Goal: Download file/media

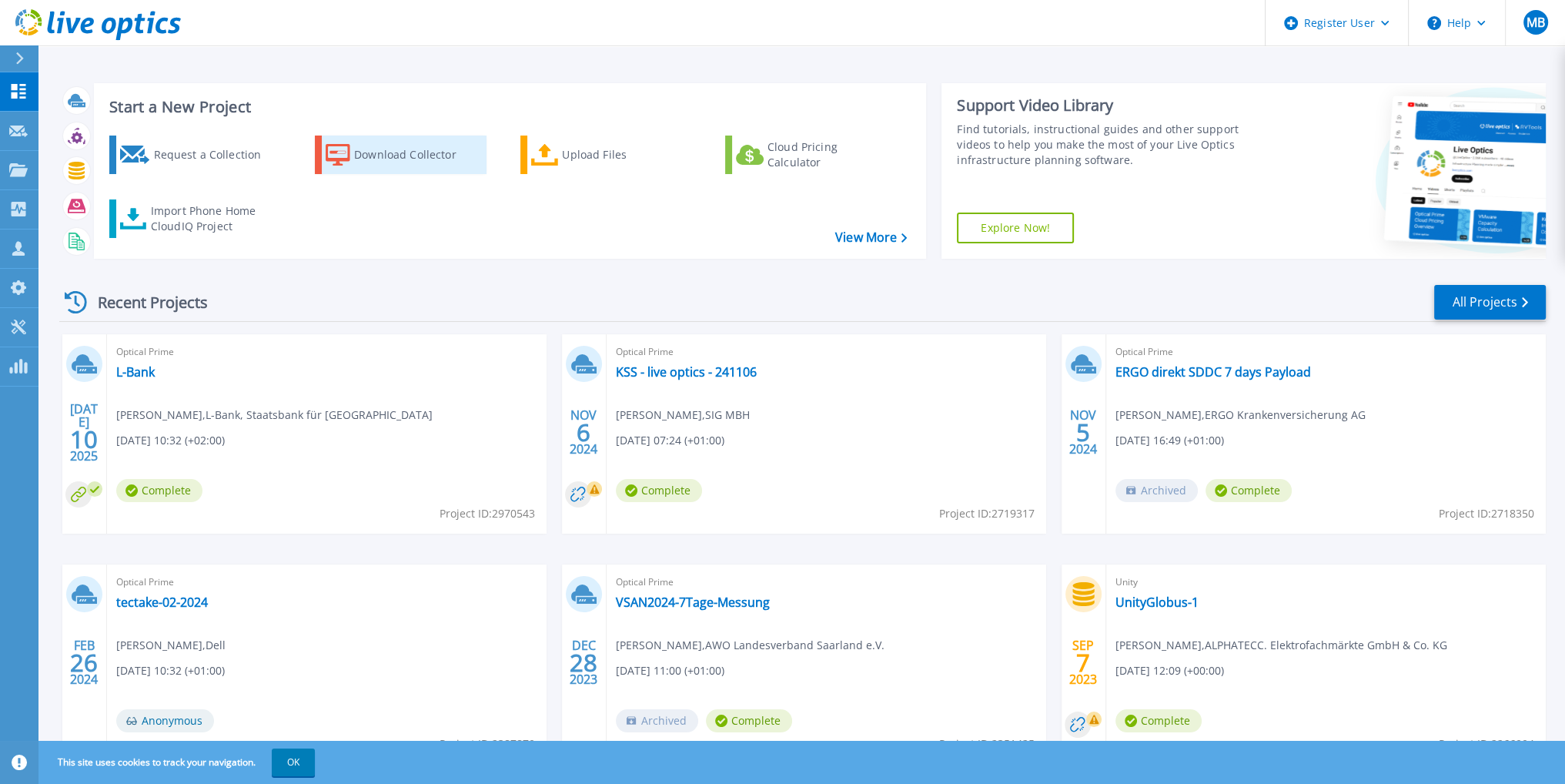
click at [376, 162] on div "Download Collector" at bounding box center [416, 155] width 123 height 31
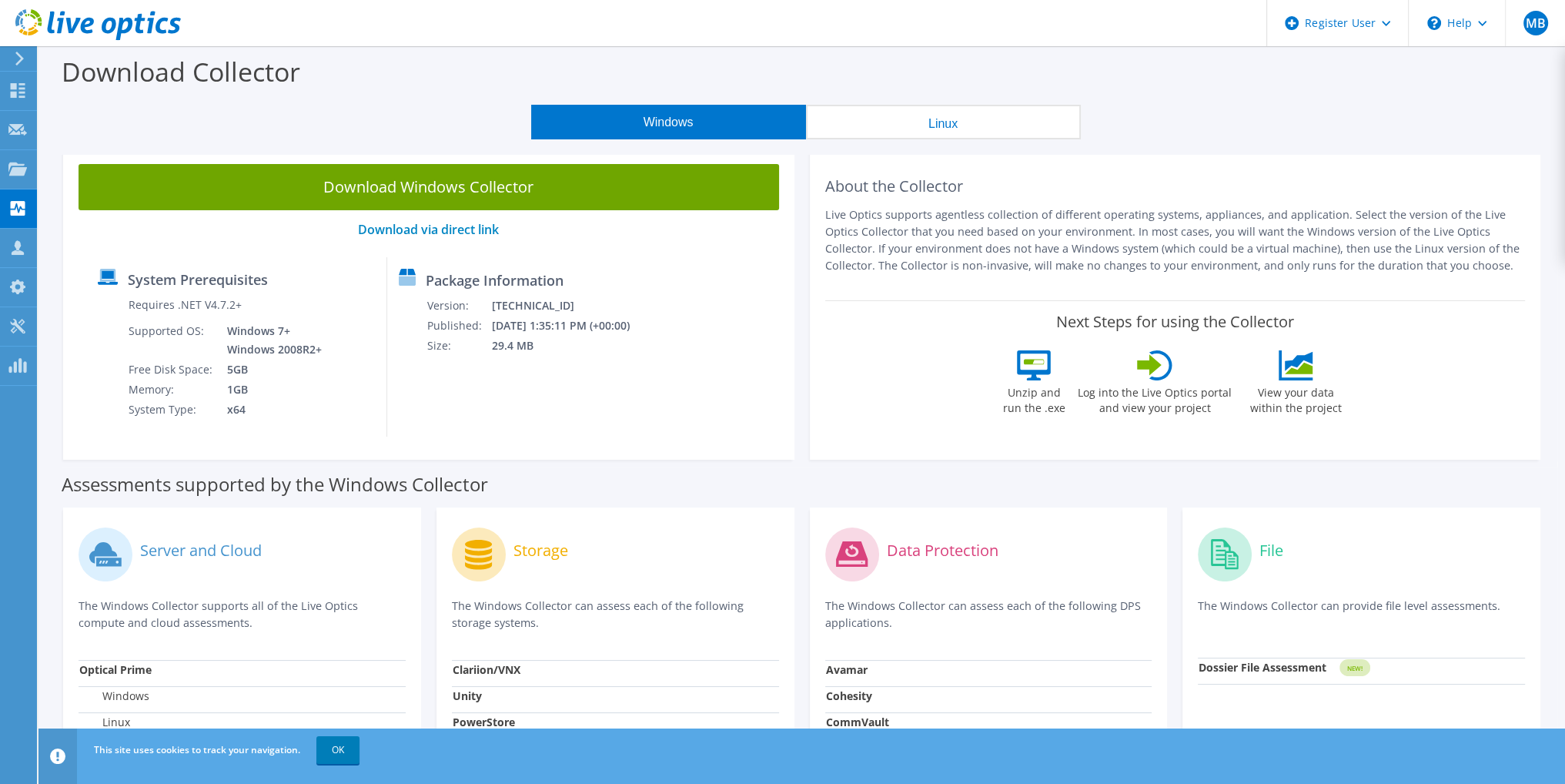
click at [955, 124] on button "Linux" at bounding box center [943, 122] width 275 height 35
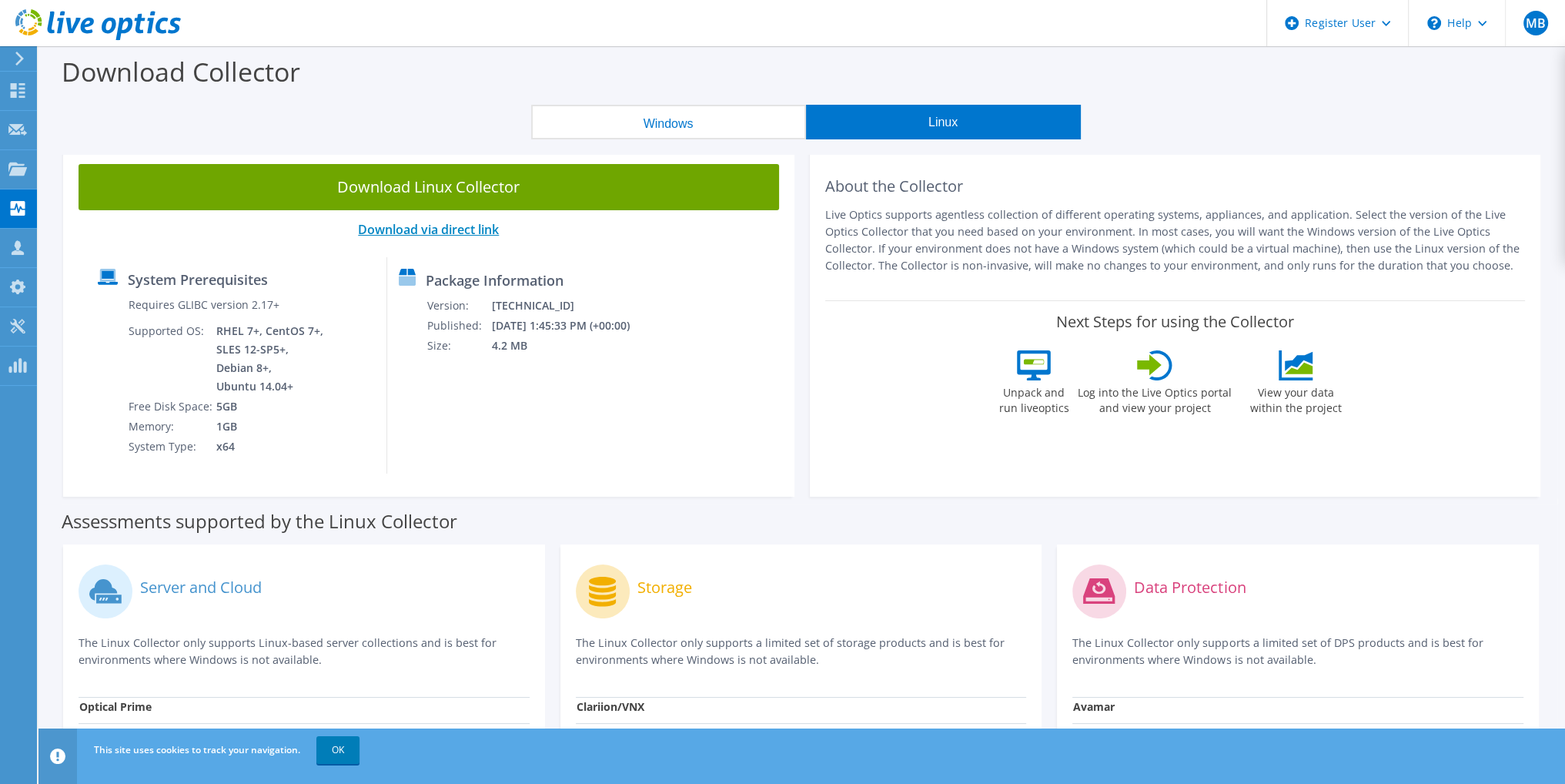
click at [462, 232] on link "Download via direct link" at bounding box center [428, 229] width 141 height 17
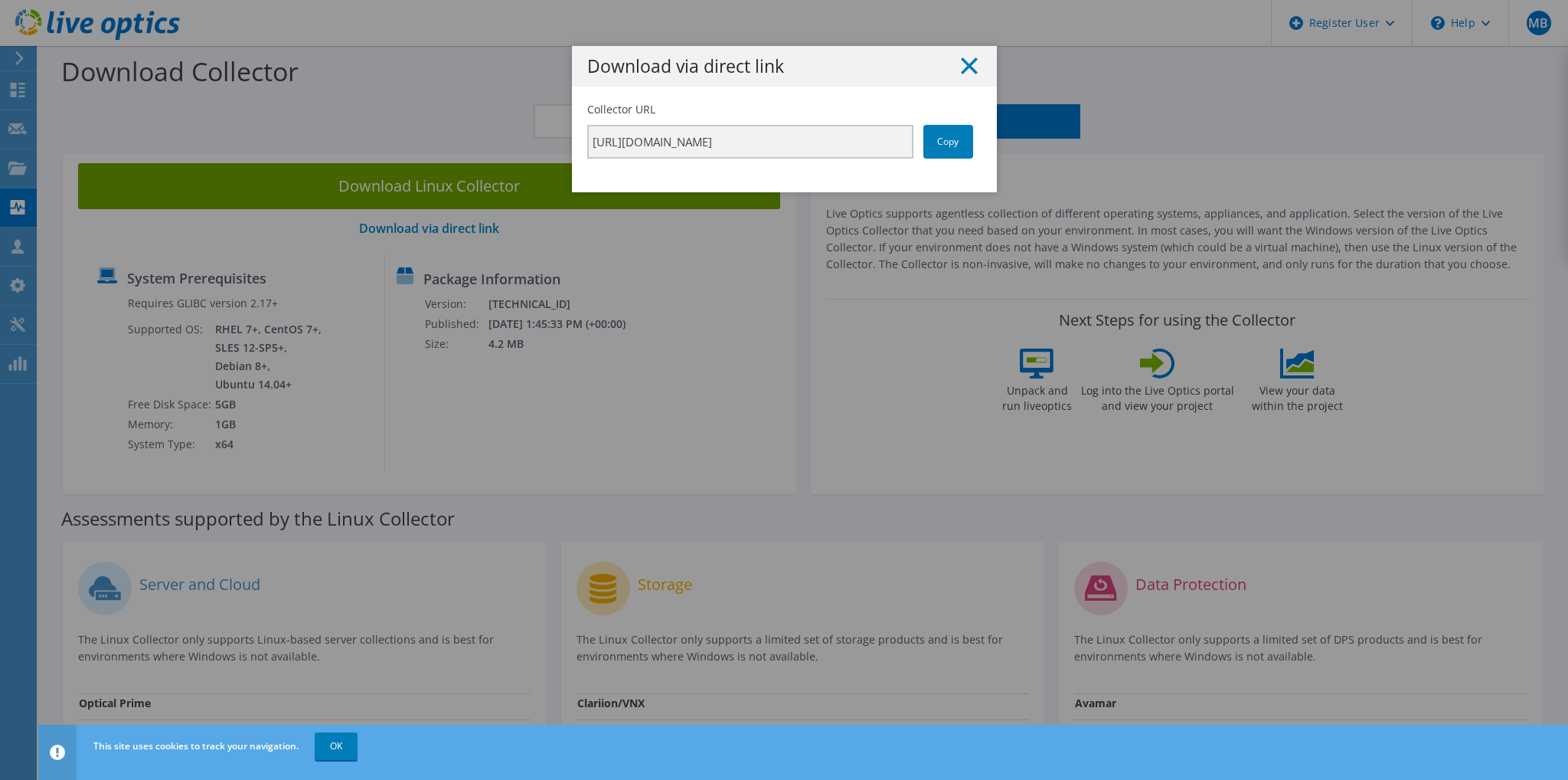
click at [963, 68] on line at bounding box center [969, 65] width 15 height 15
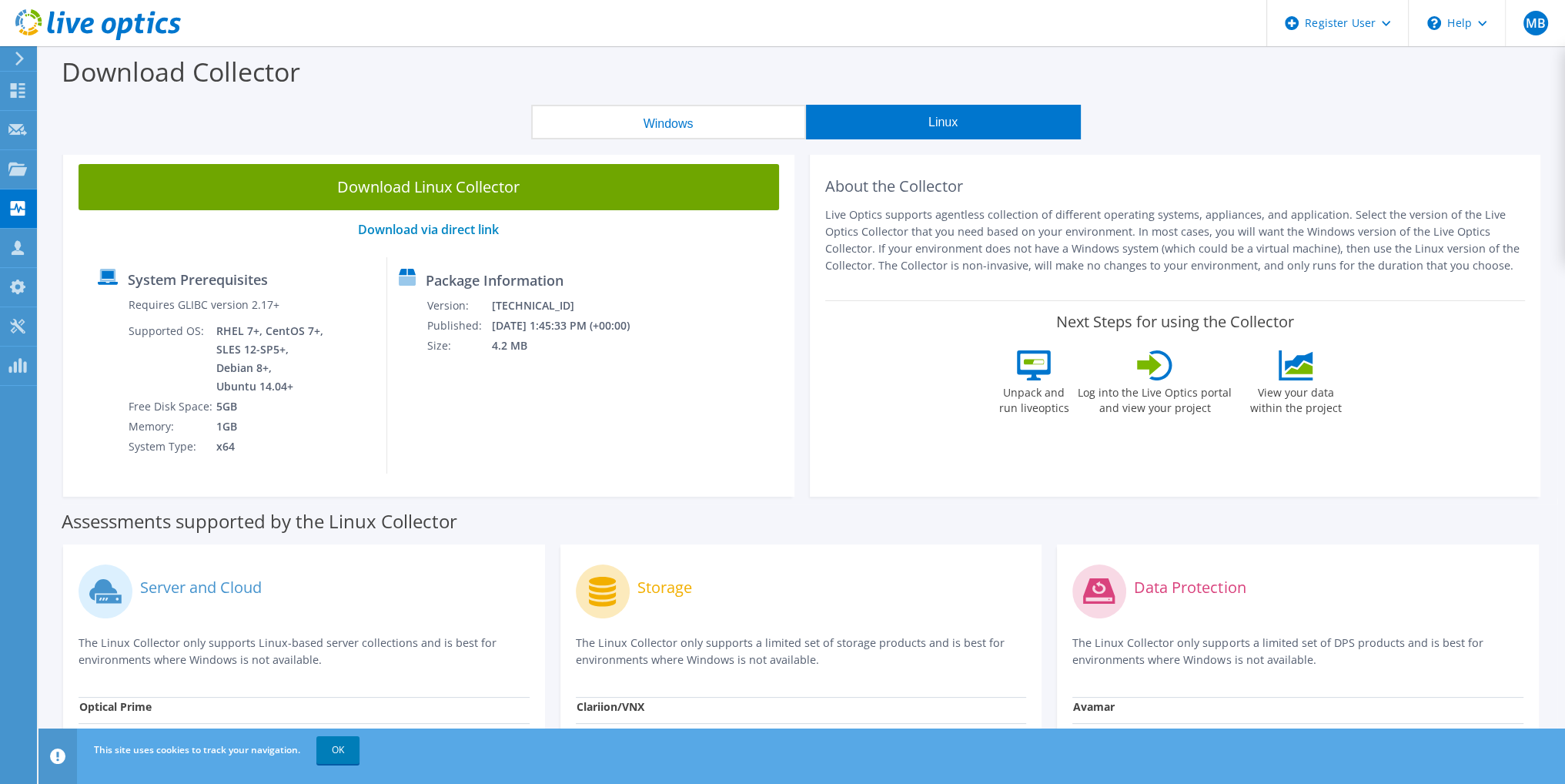
click at [452, 189] on link "Download Linux Collector" at bounding box center [429, 186] width 701 height 46
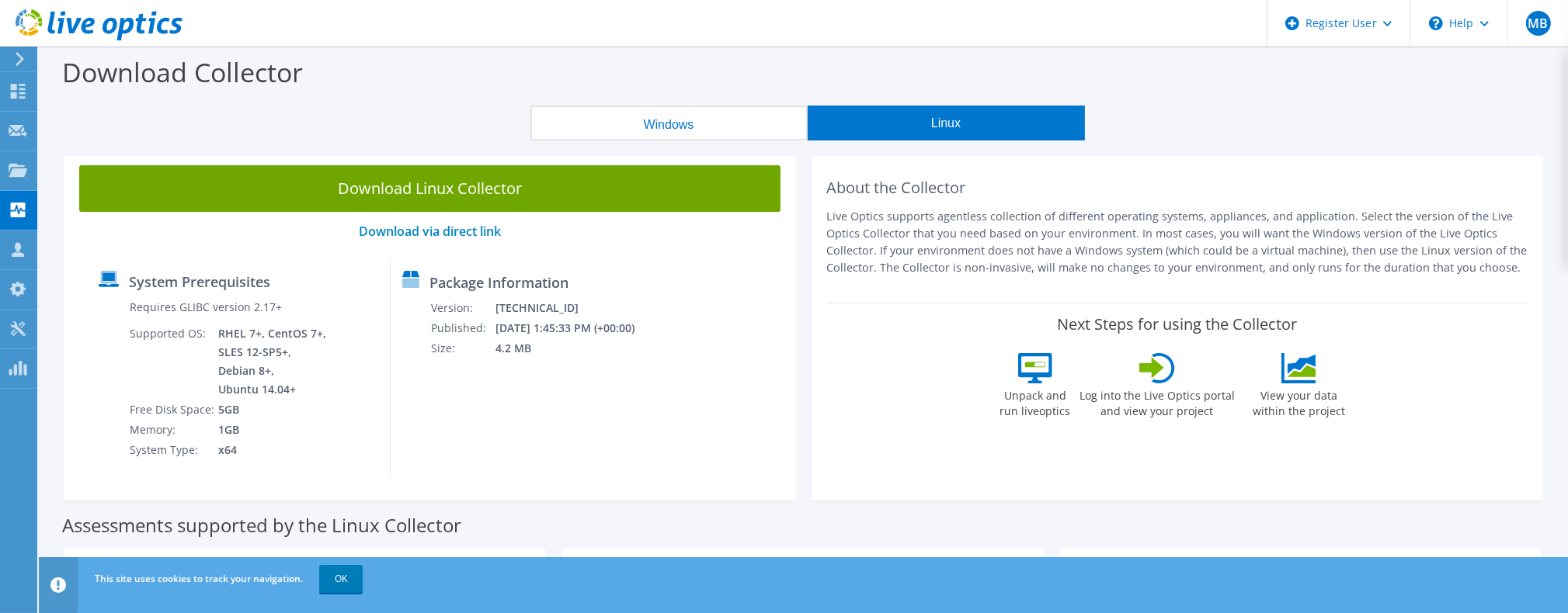
scroll to position [233, 0]
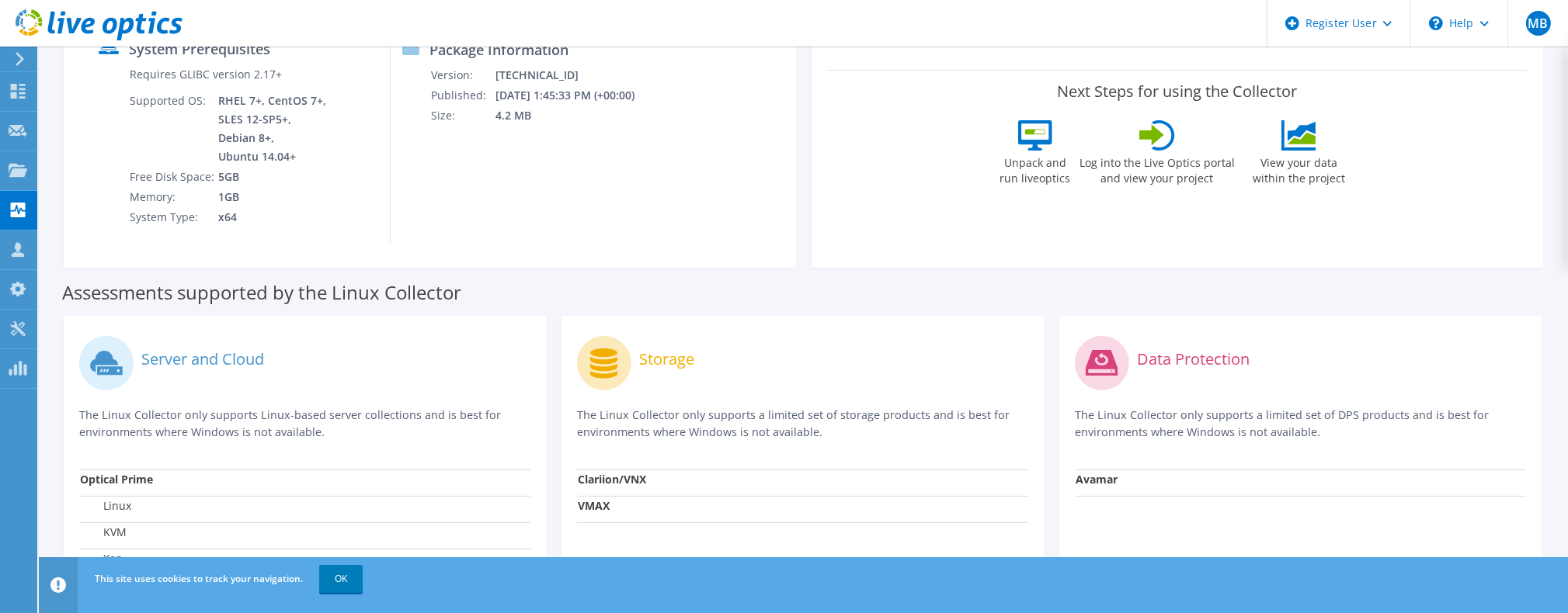
click at [1292, 142] on icon at bounding box center [1302, 138] width 28 height 11
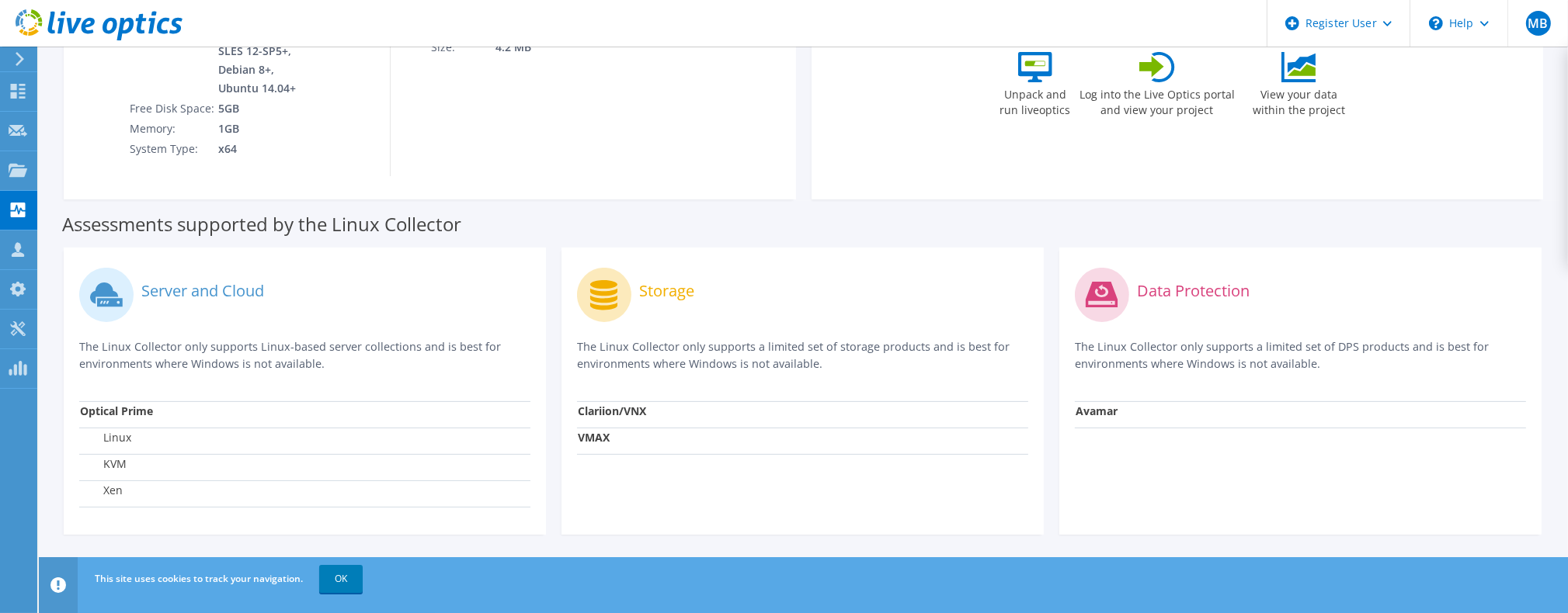
scroll to position [0, 0]
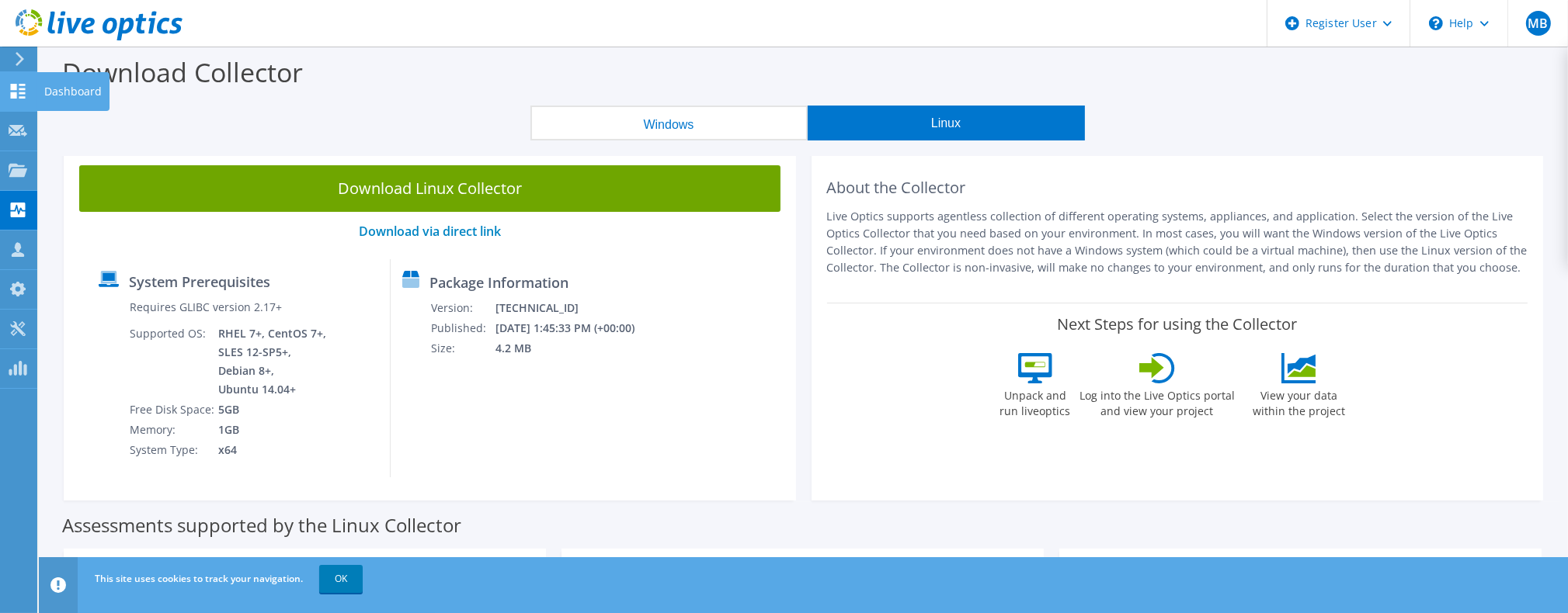
click at [16, 97] on use at bounding box center [18, 92] width 15 height 15
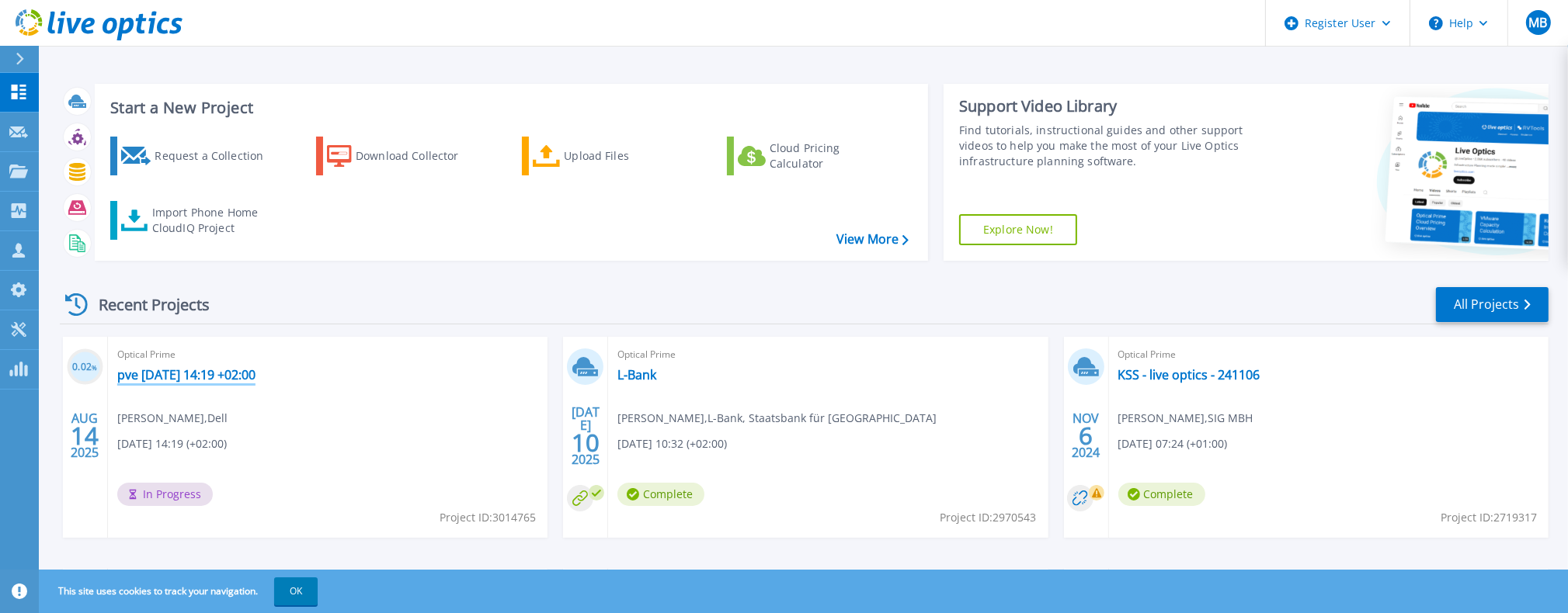
click at [238, 374] on link "pve [DATE] 14:19 +02:00" at bounding box center [186, 374] width 138 height 16
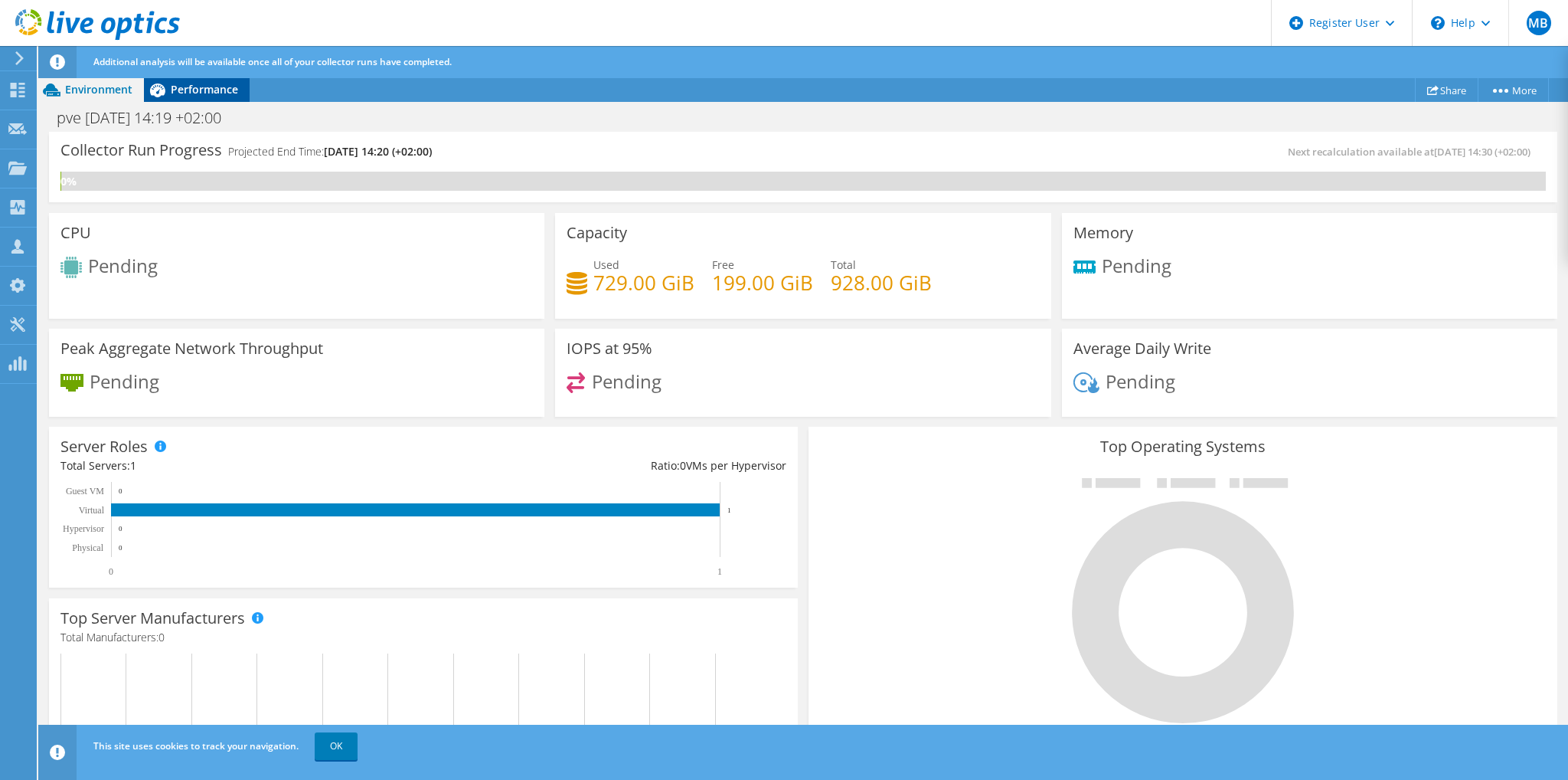
click at [191, 93] on span "Performance" at bounding box center [205, 90] width 68 height 15
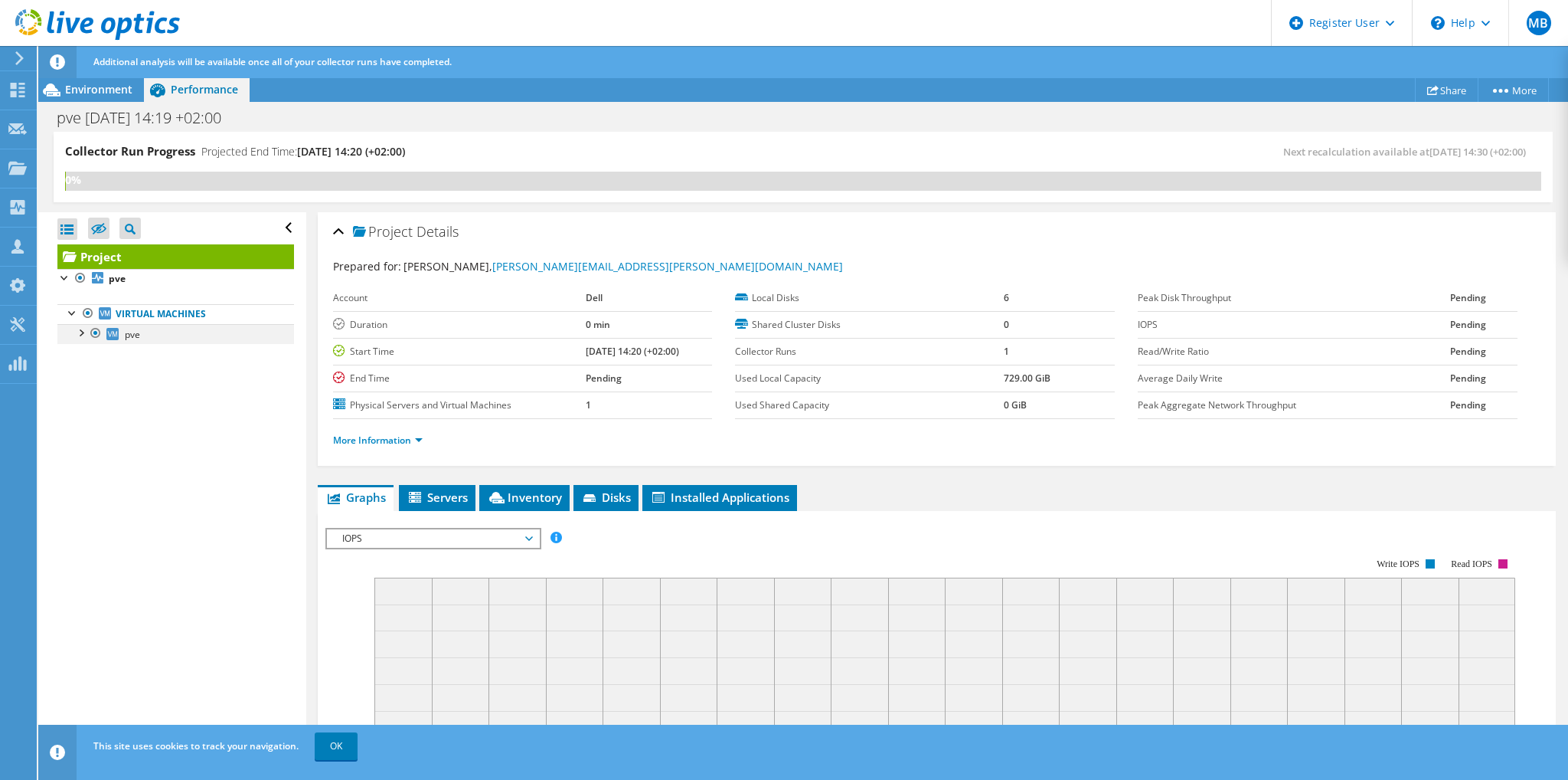
click at [77, 332] on div at bounding box center [80, 332] width 15 height 15
click at [523, 494] on span "Inventory" at bounding box center [524, 497] width 75 height 15
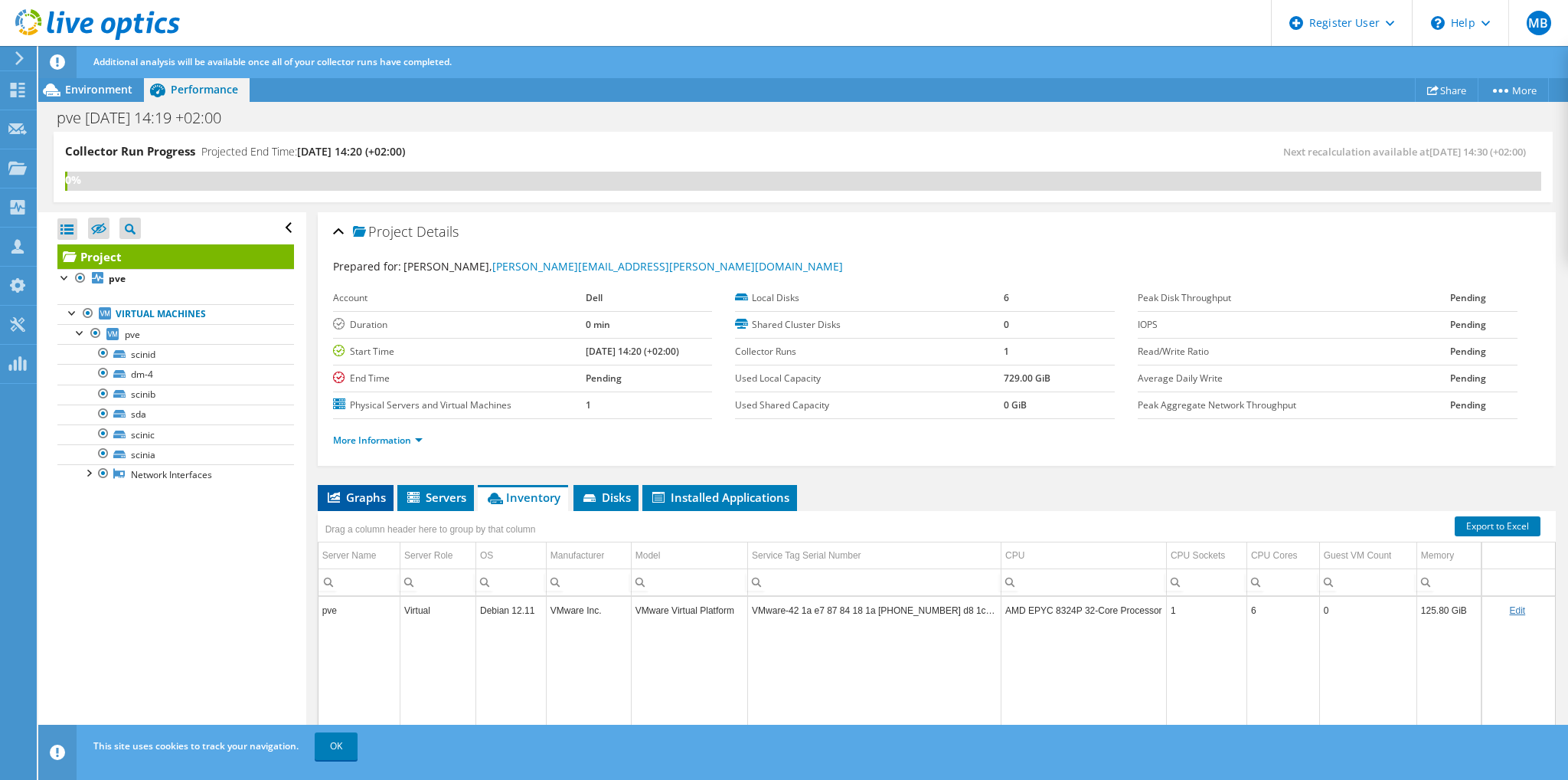
click at [367, 494] on span "Graphs" at bounding box center [356, 497] width 60 height 15
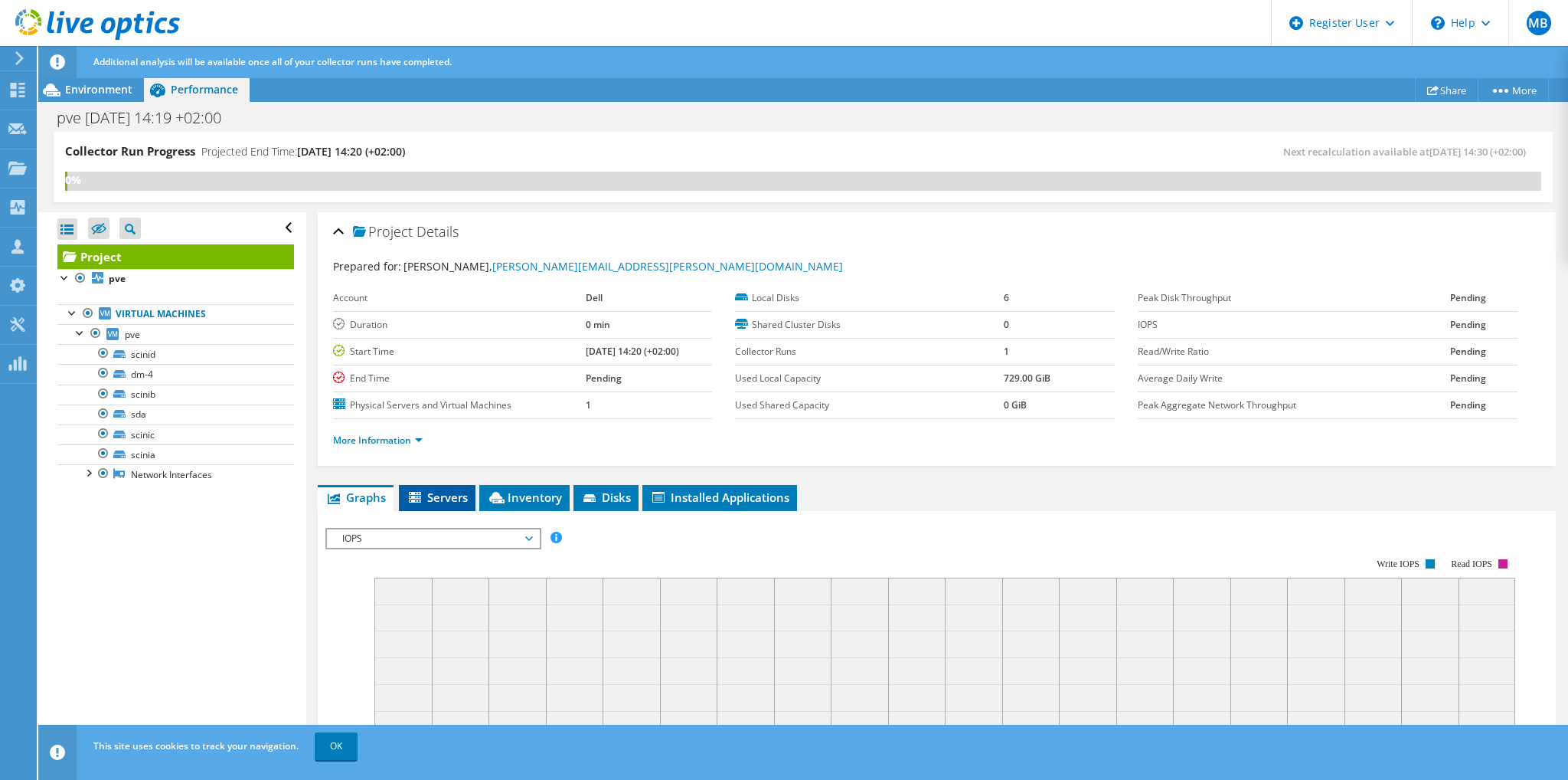
click at [457, 495] on span "Servers" at bounding box center [437, 497] width 61 height 15
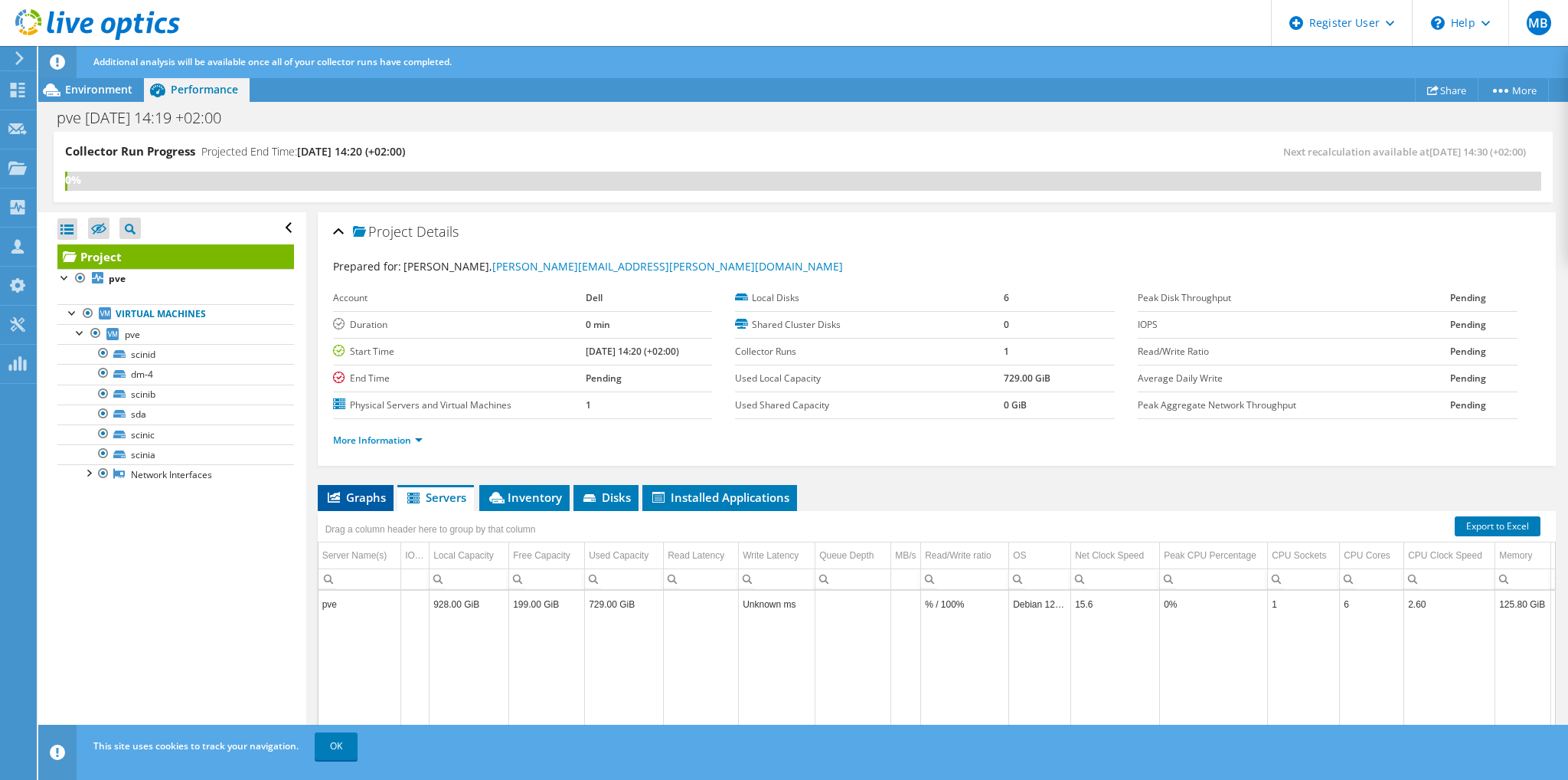
click at [367, 492] on span "Graphs" at bounding box center [356, 497] width 60 height 15
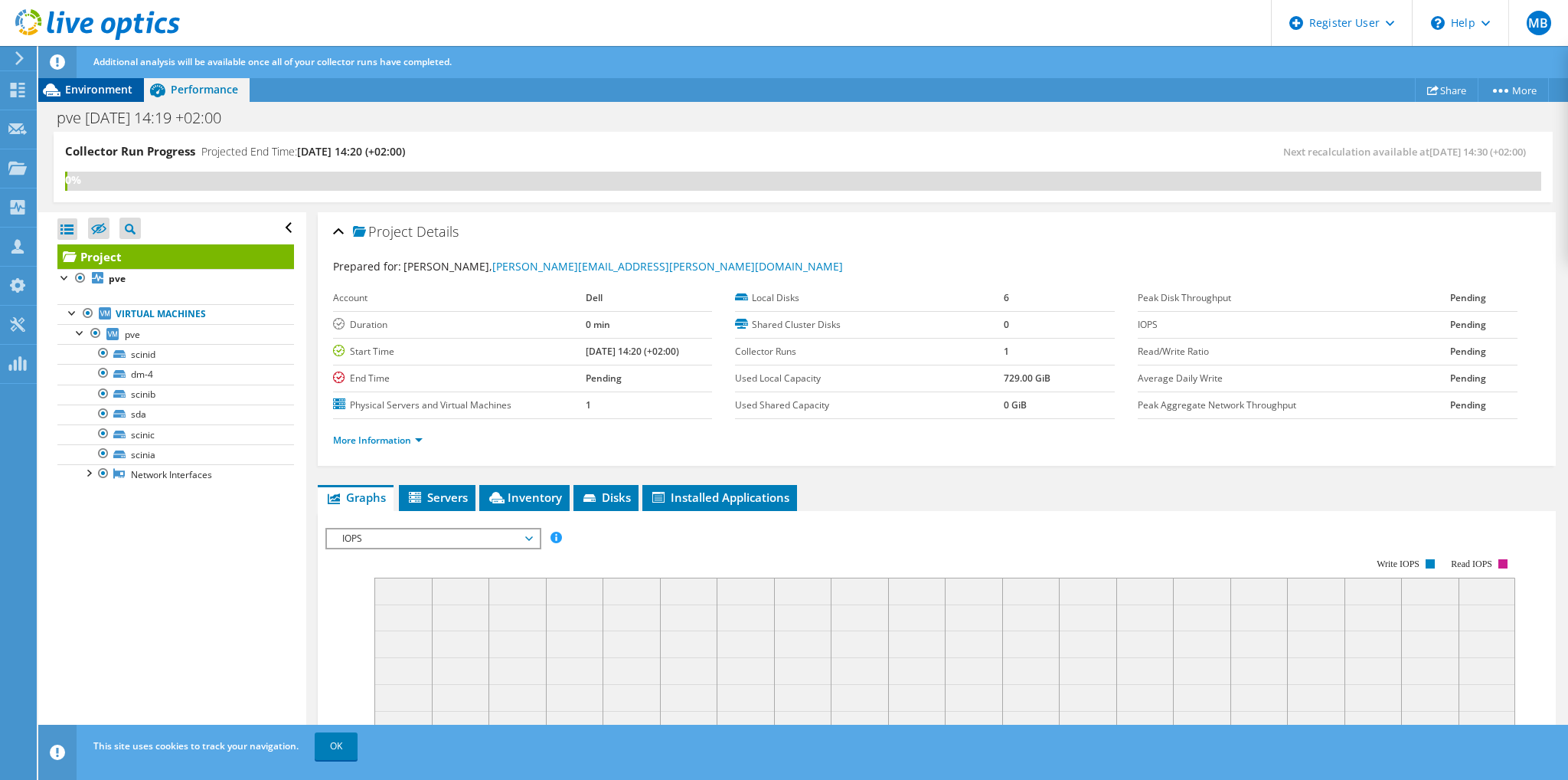
click at [89, 92] on span "Environment" at bounding box center [99, 90] width 68 height 15
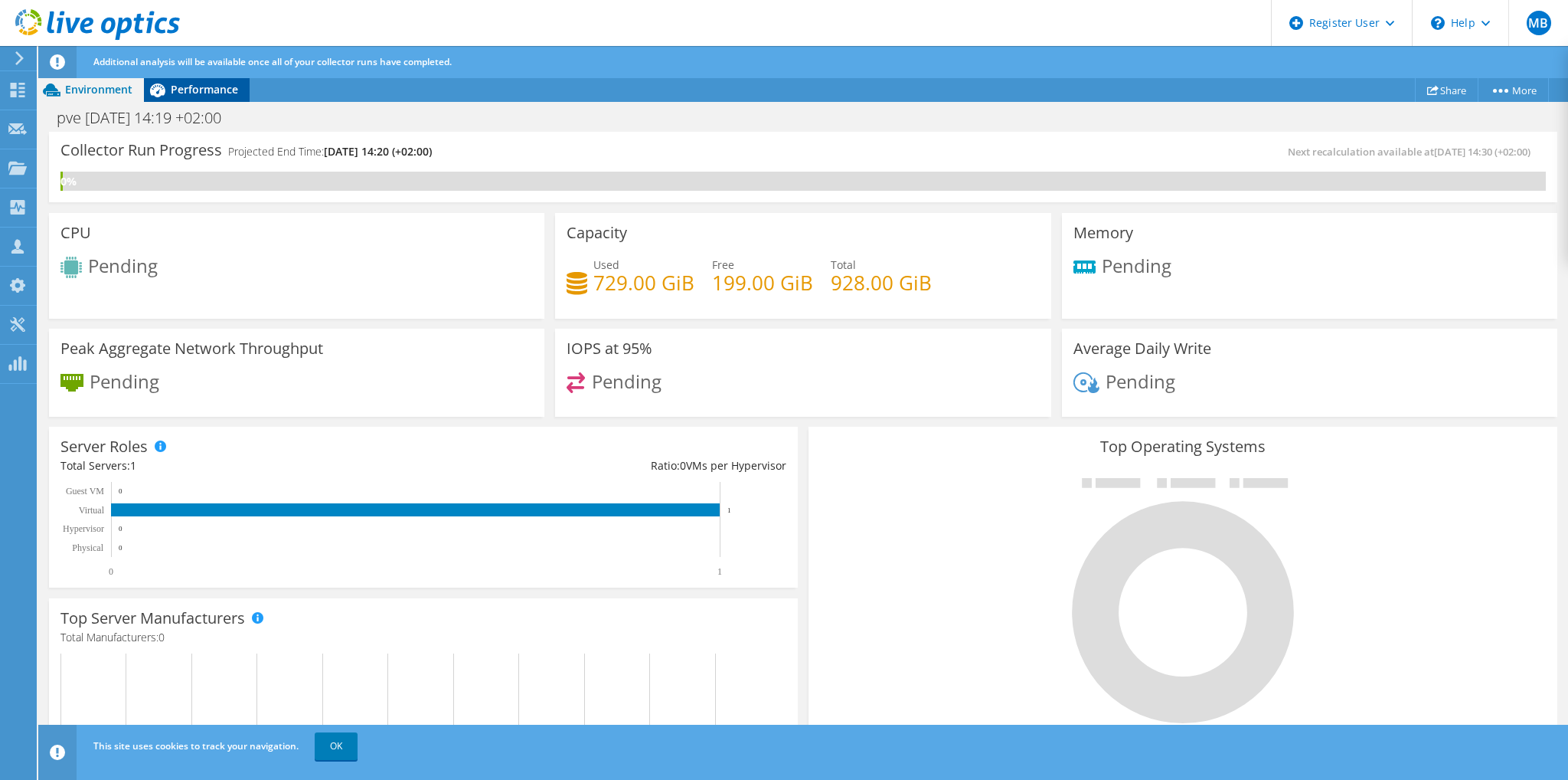
click at [198, 92] on span "Performance" at bounding box center [205, 90] width 68 height 15
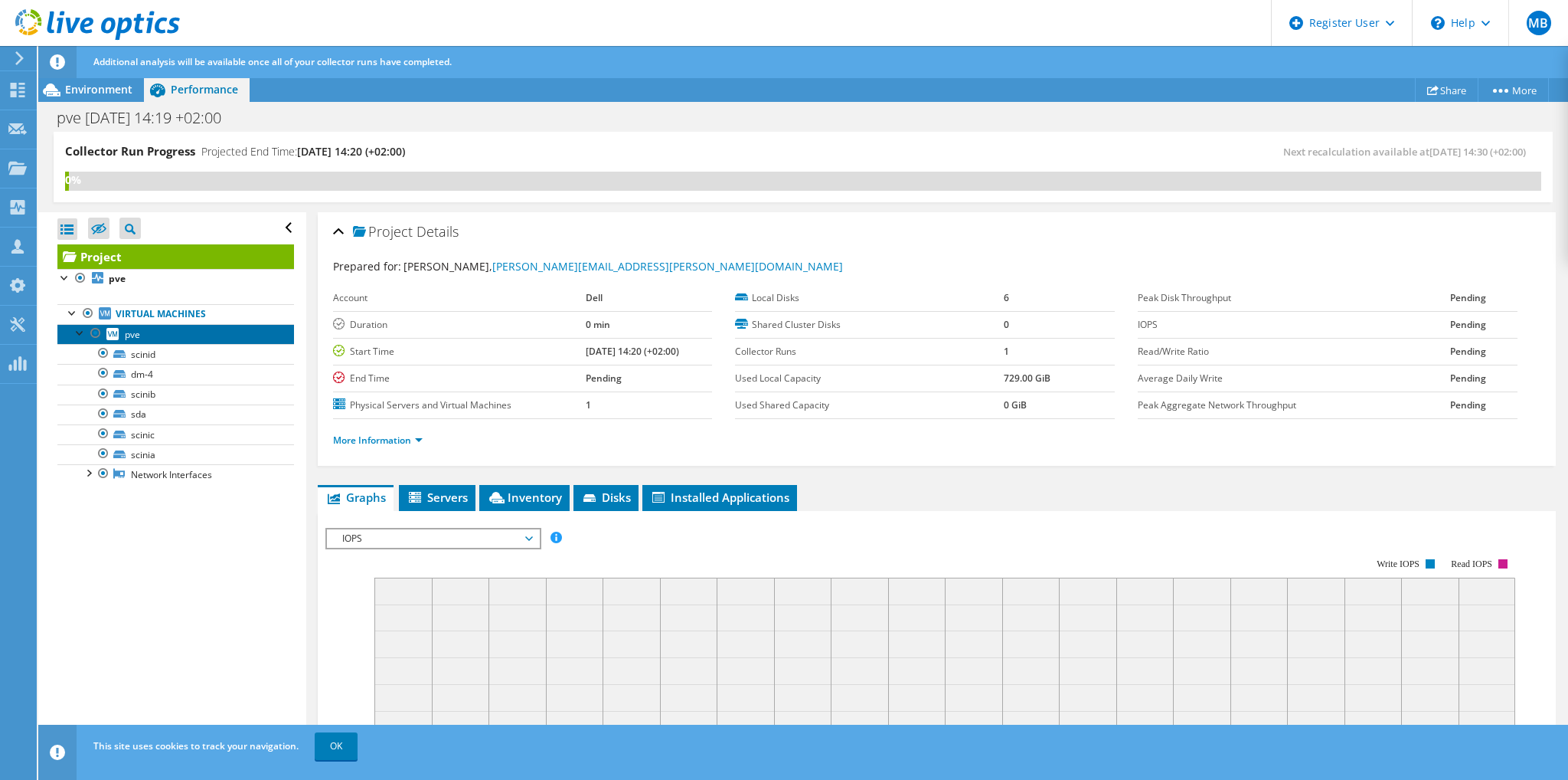
click at [150, 328] on link "pve" at bounding box center [175, 334] width 236 height 20
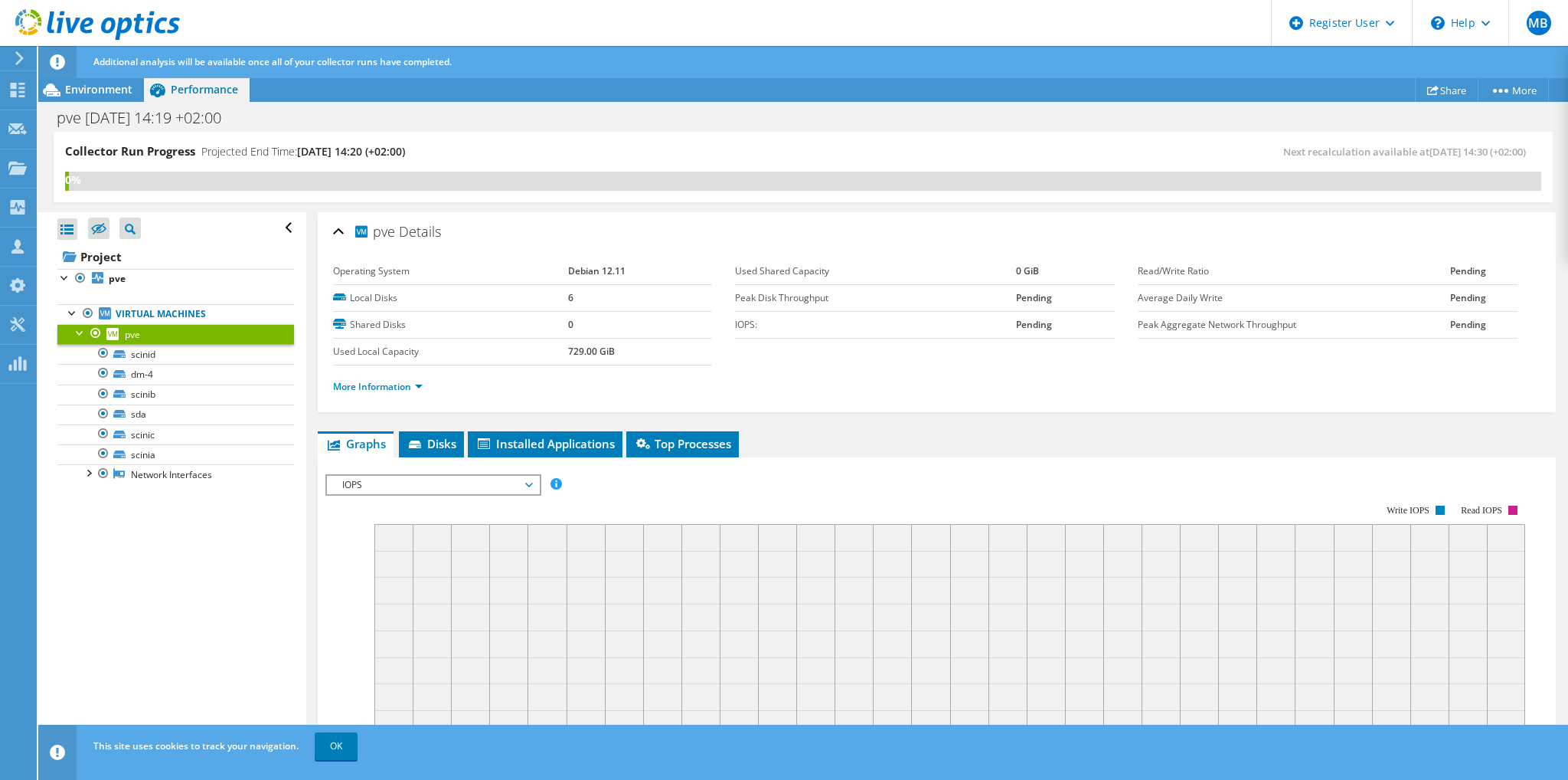
click at [459, 485] on span "IOPS" at bounding box center [433, 485] width 197 height 19
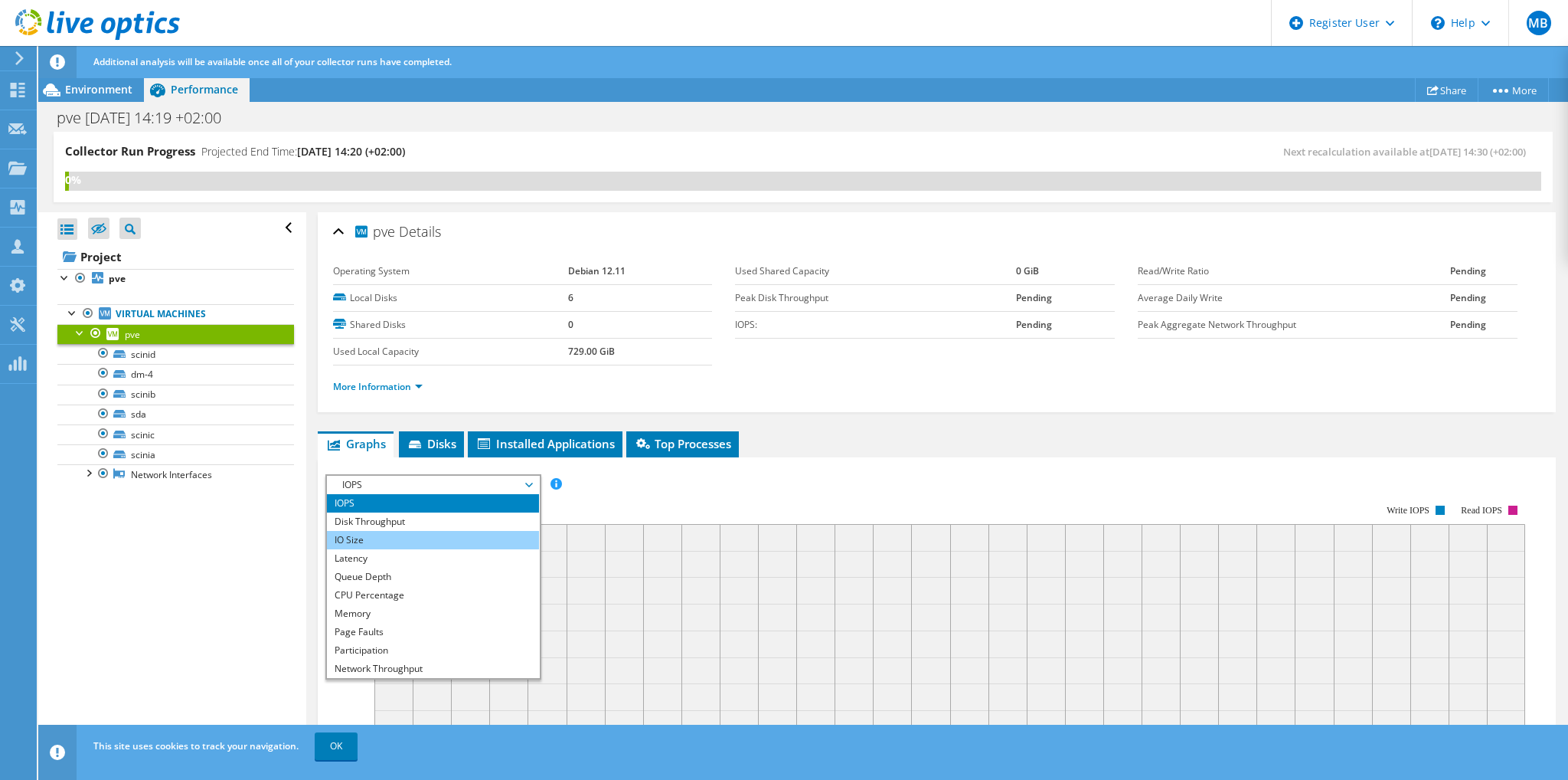
click at [370, 537] on li "IO Size" at bounding box center [432, 540] width 212 height 19
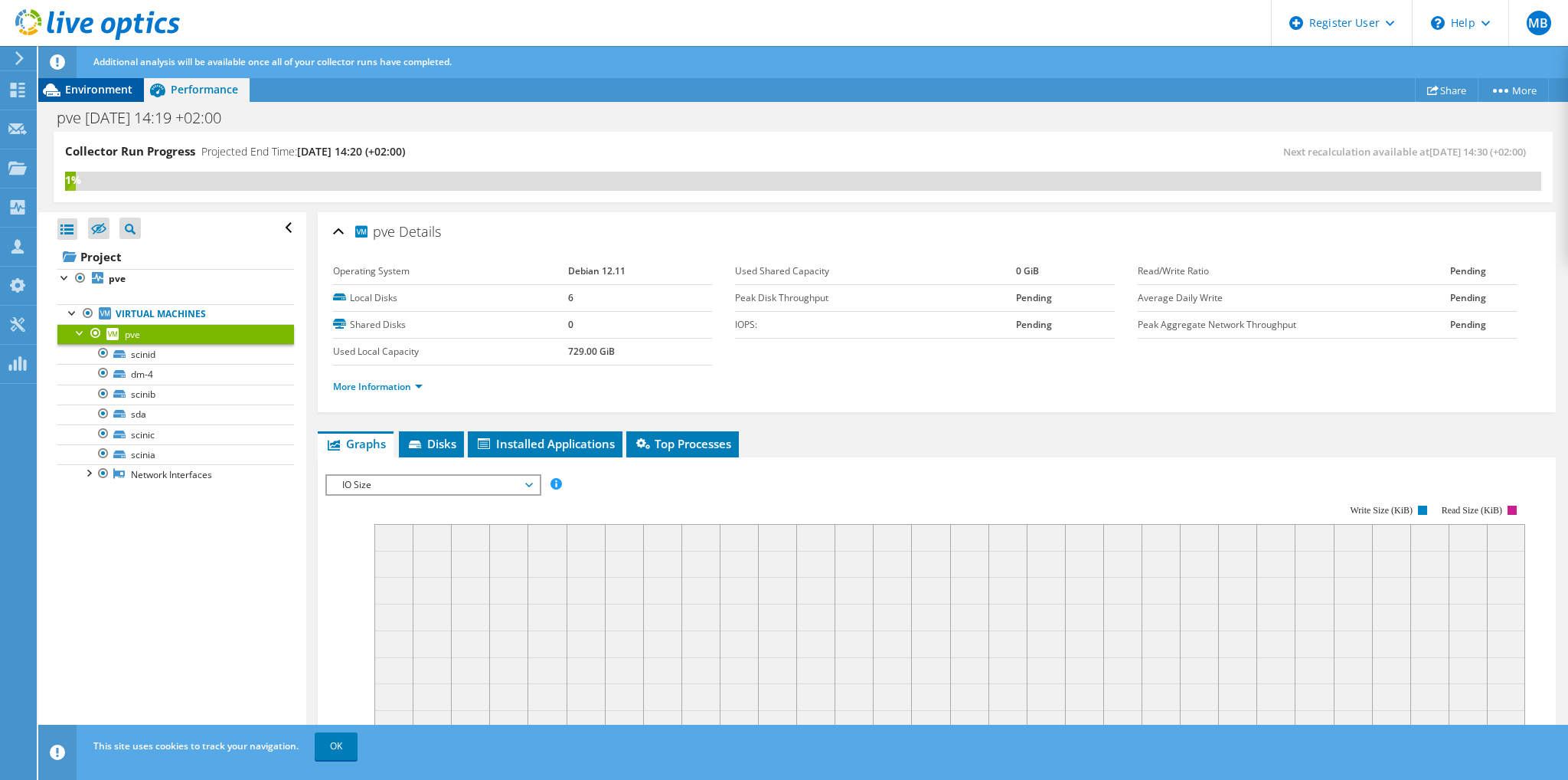
click at [80, 94] on span "Environment" at bounding box center [99, 90] width 68 height 15
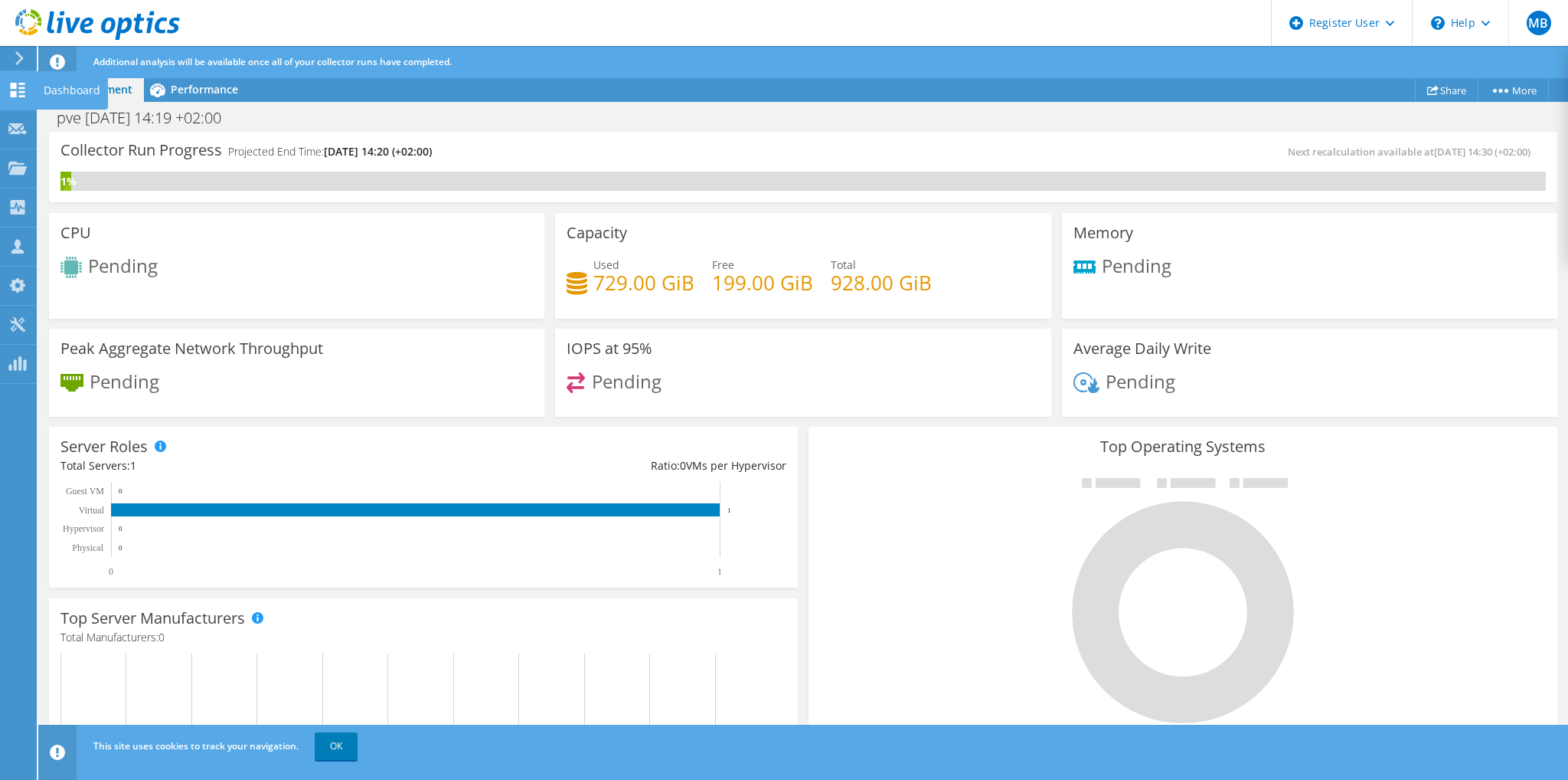
click at [13, 95] on use at bounding box center [18, 90] width 15 height 15
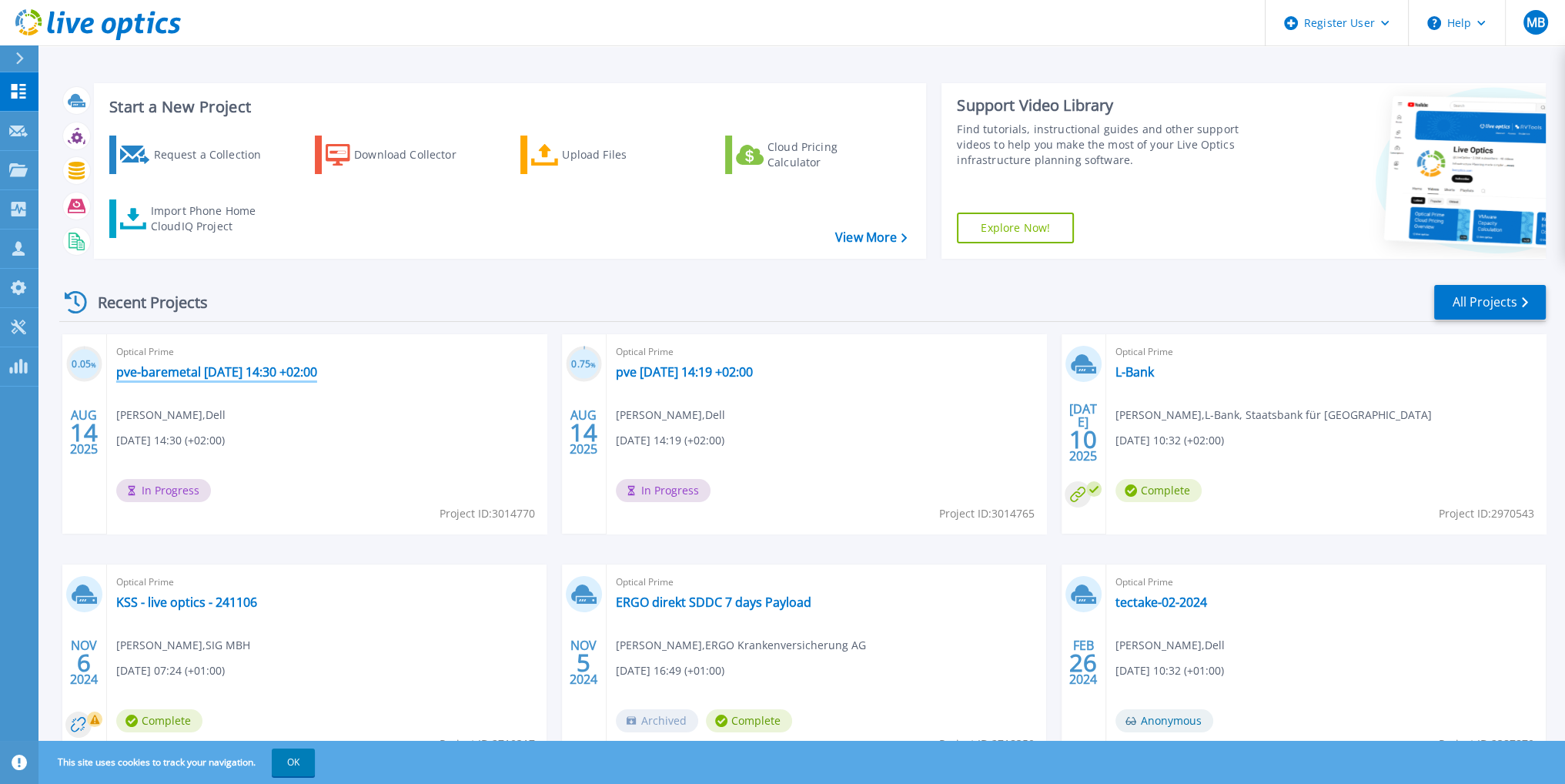
click at [262, 375] on link "pve-baremetal [DATE] 14:30 +02:00" at bounding box center [217, 371] width 201 height 15
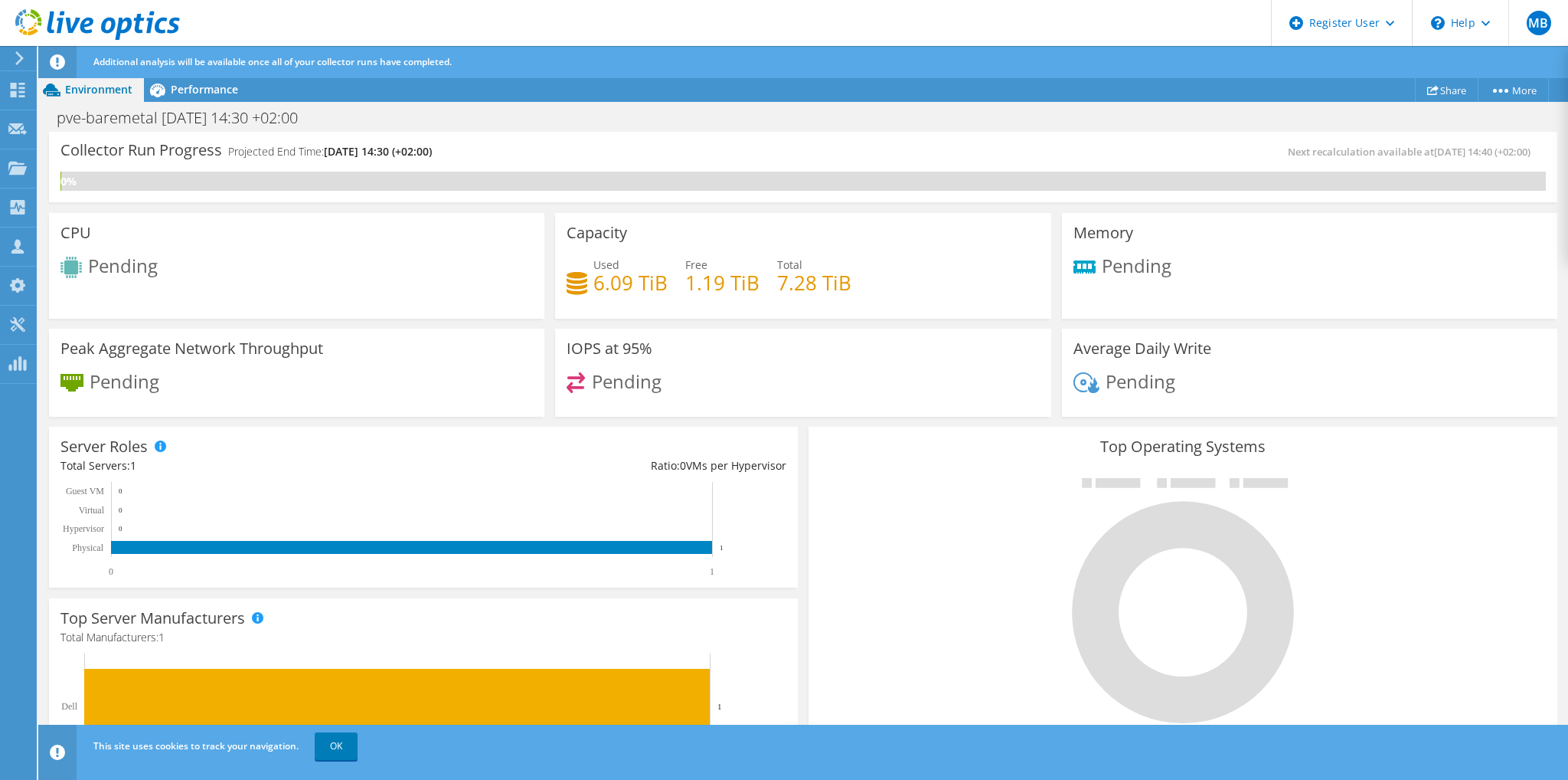
scroll to position [153, 0]
click at [203, 96] on span "Performance" at bounding box center [205, 90] width 68 height 15
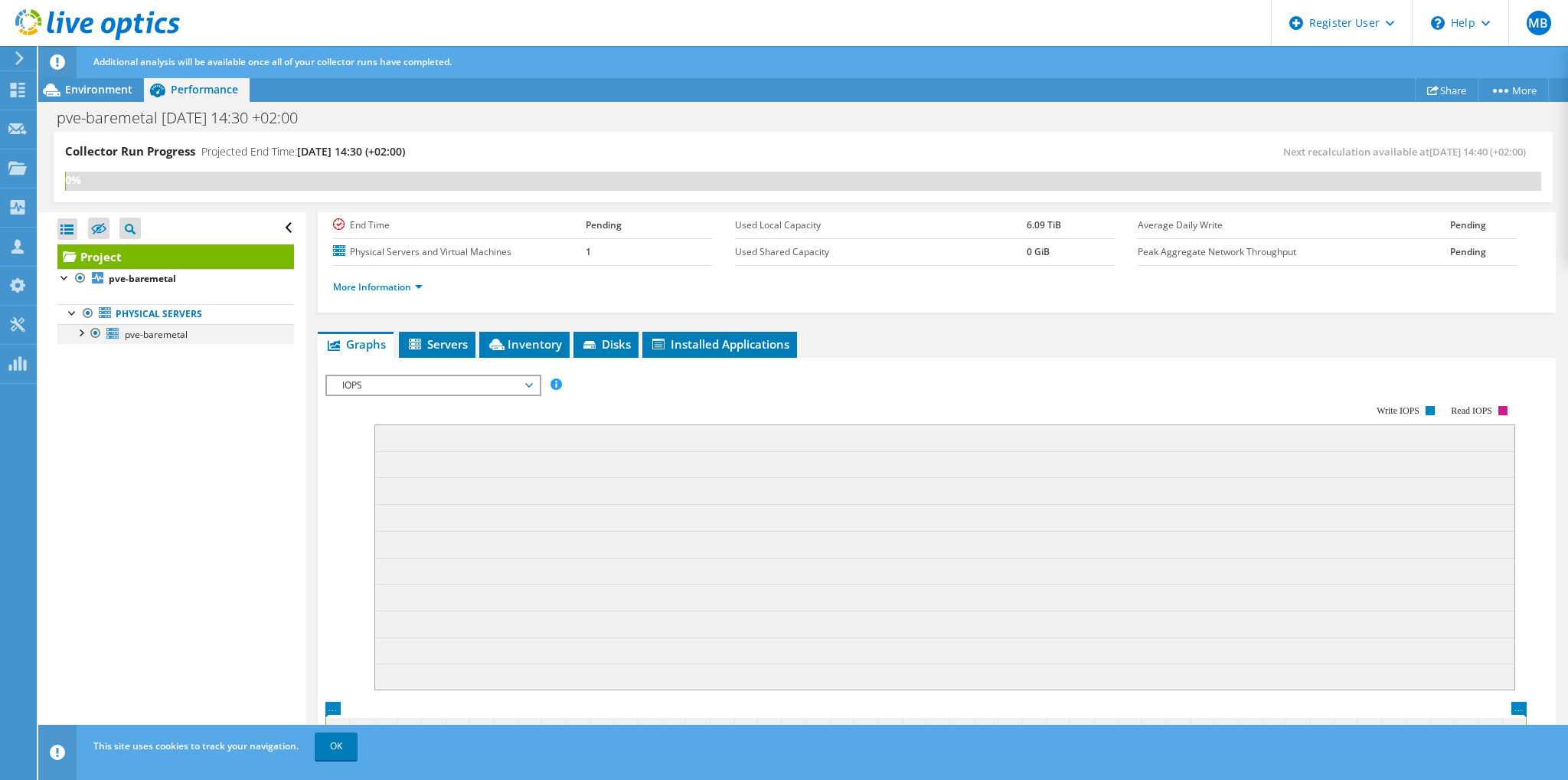
click at [80, 334] on div at bounding box center [80, 332] width 15 height 15
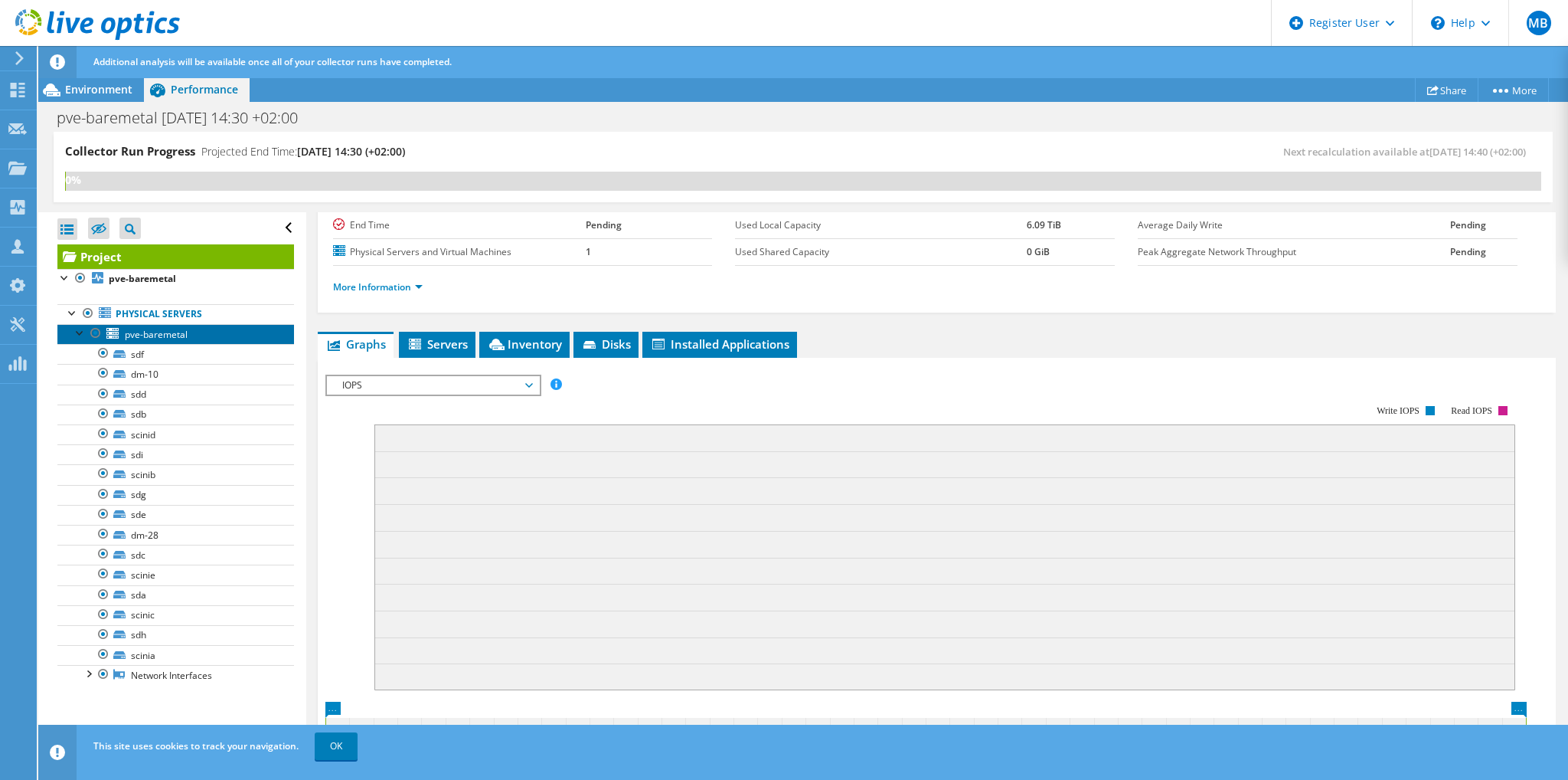
click at [152, 329] on span "pve-baremetal" at bounding box center [156, 334] width 63 height 13
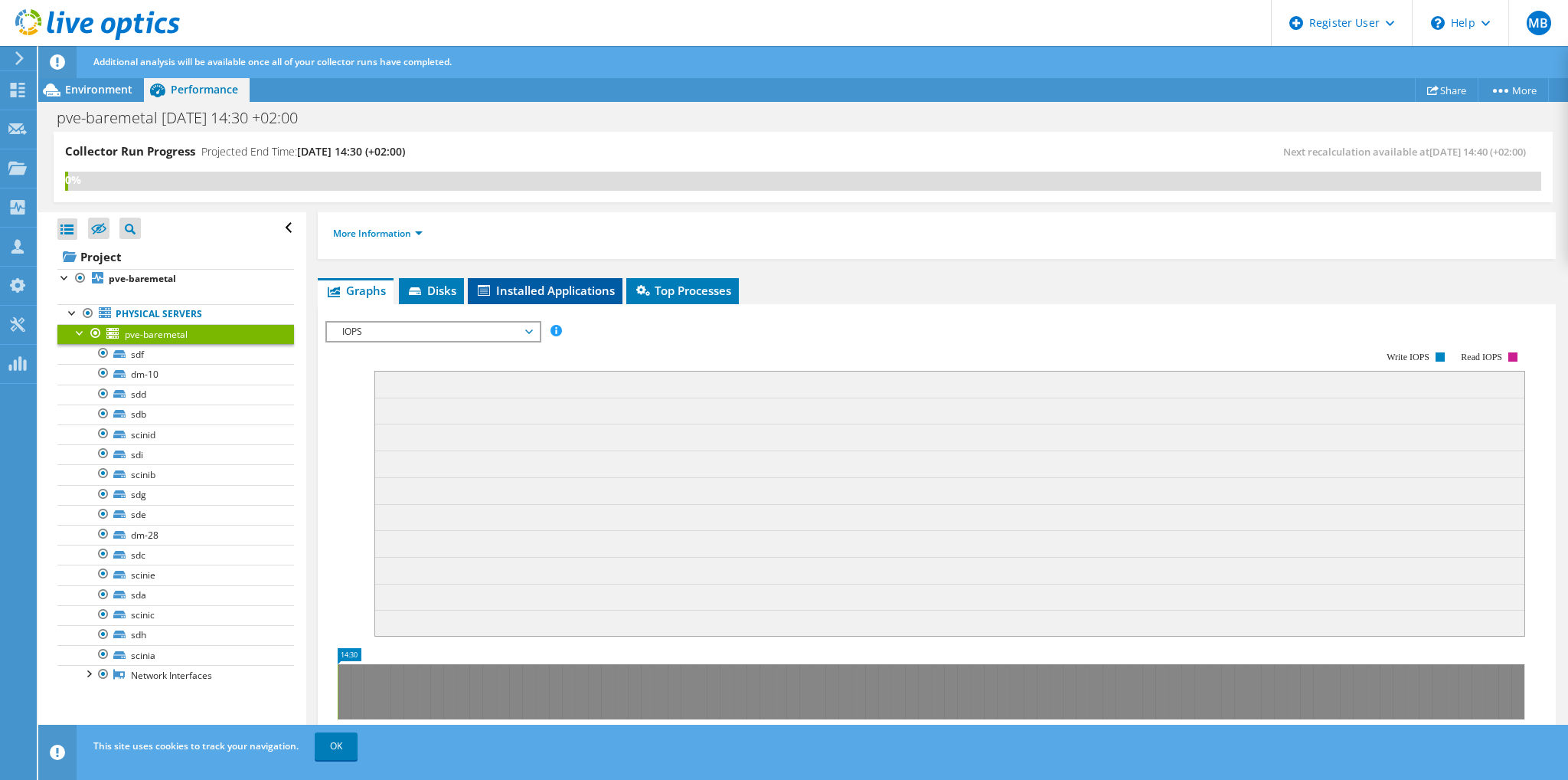
click at [554, 294] on span "Installed Applications" at bounding box center [545, 290] width 140 height 15
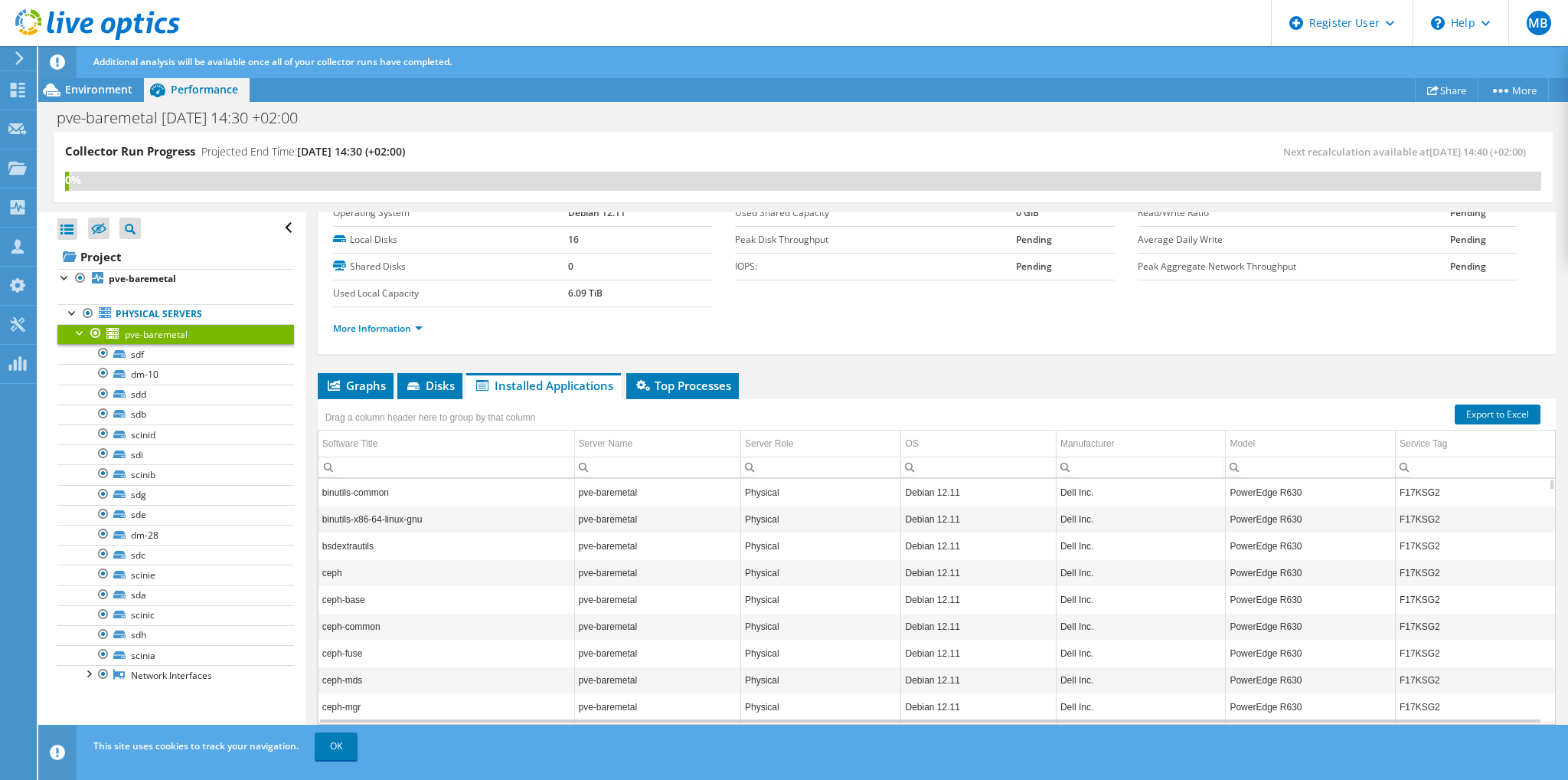
scroll to position [0, 0]
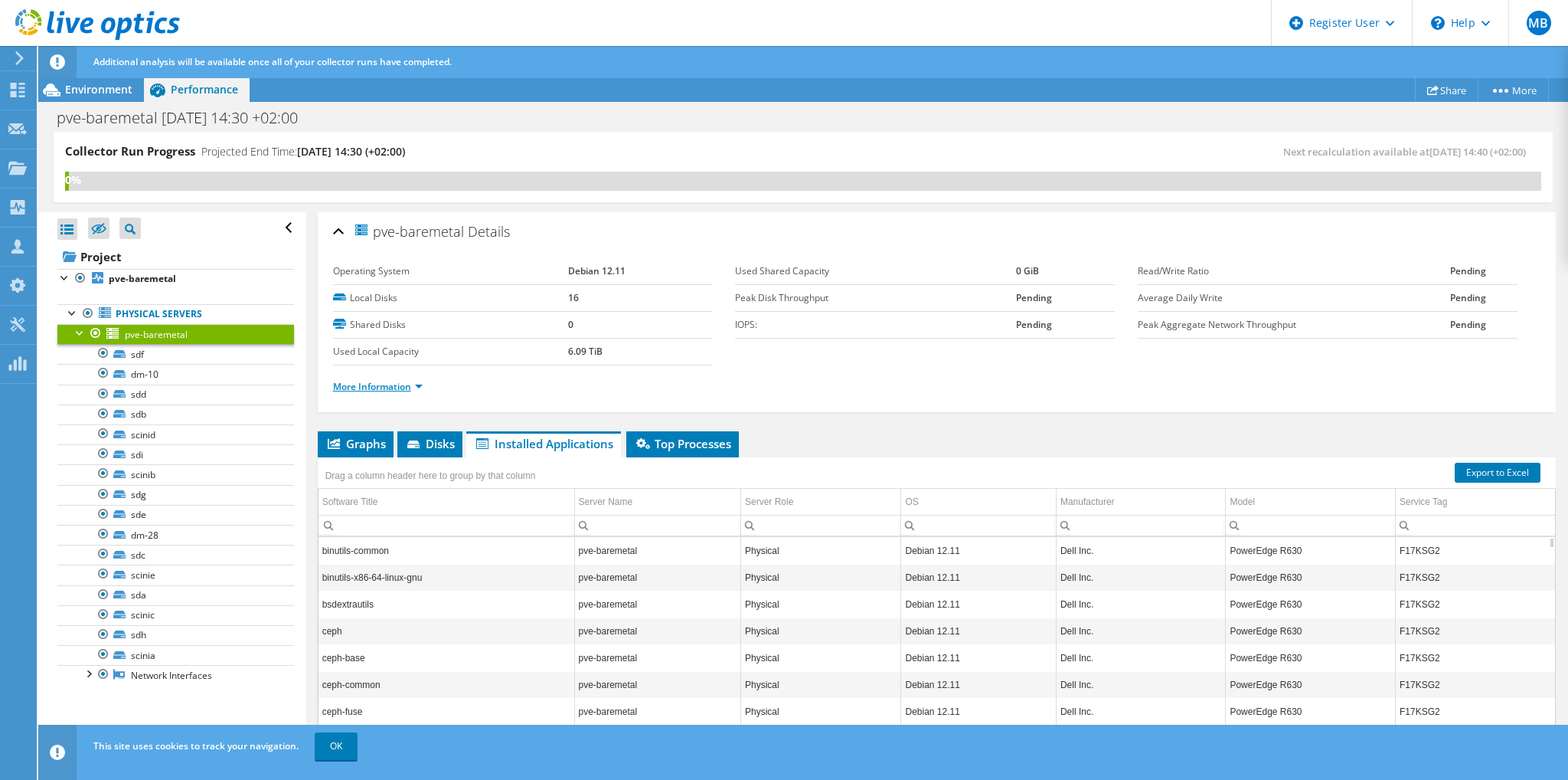
click at [404, 386] on link "More Information" at bounding box center [377, 386] width 90 height 13
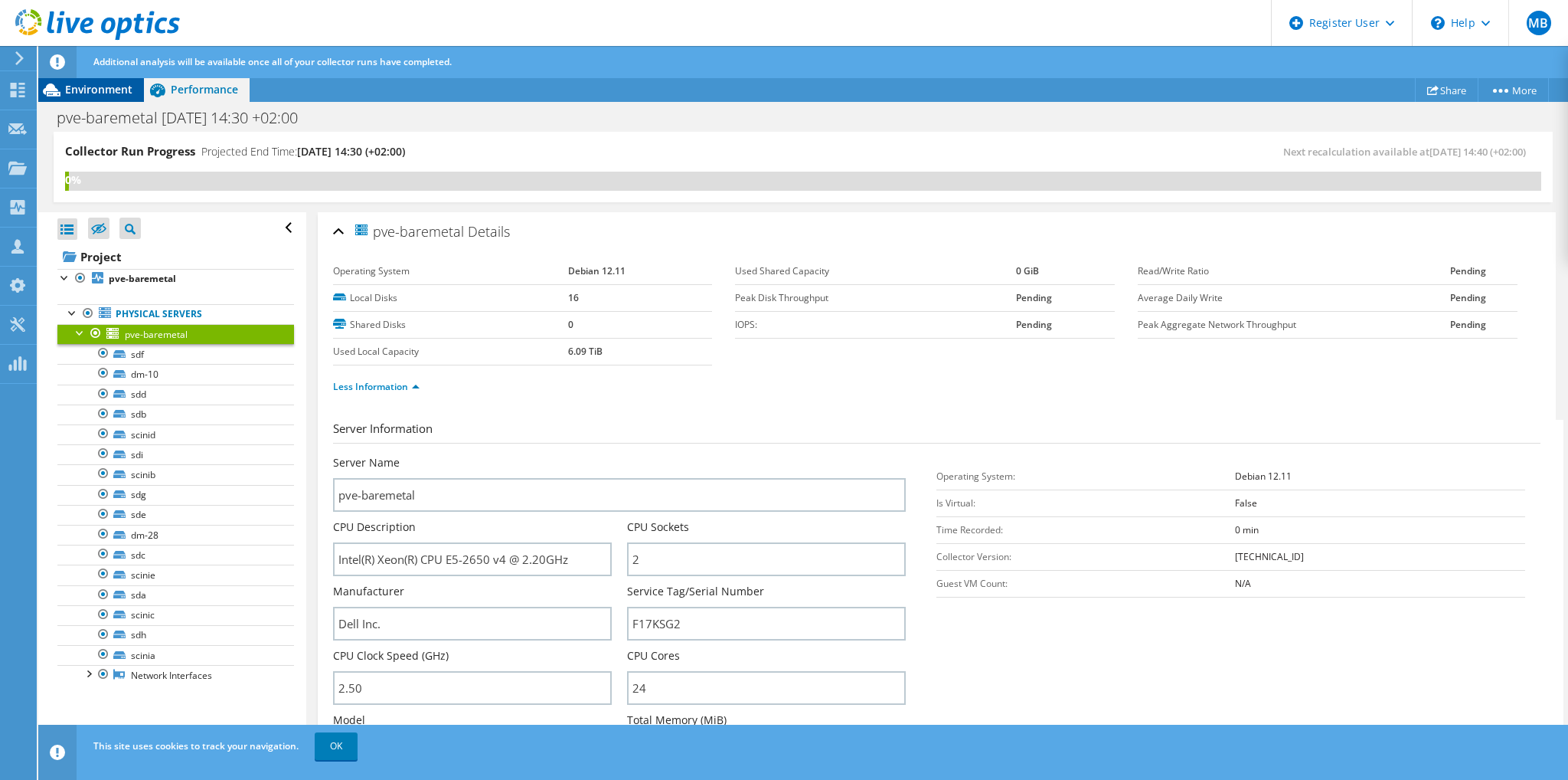
click at [111, 94] on span "Environment" at bounding box center [99, 90] width 68 height 15
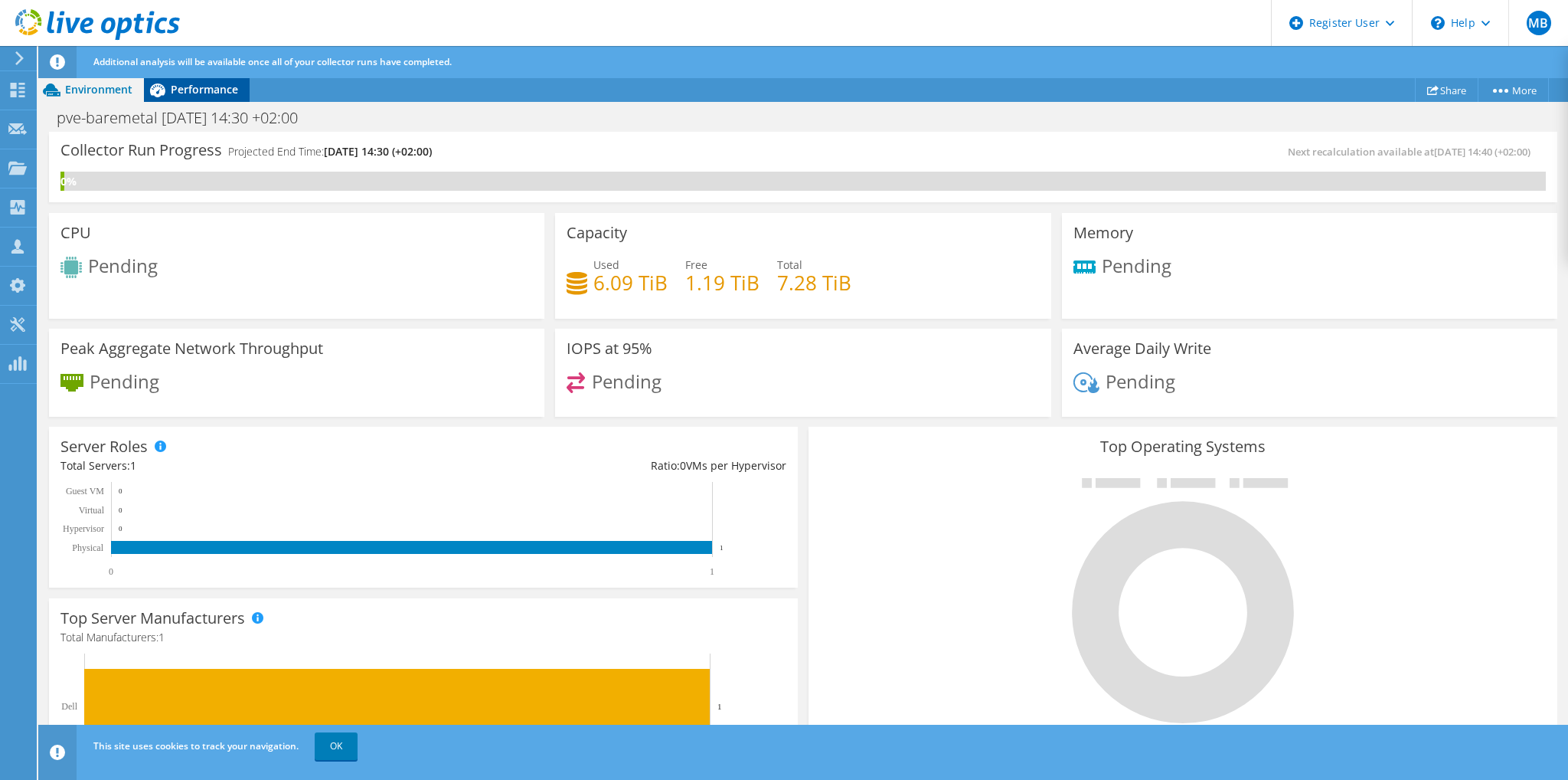
click at [193, 92] on span "Performance" at bounding box center [205, 90] width 68 height 15
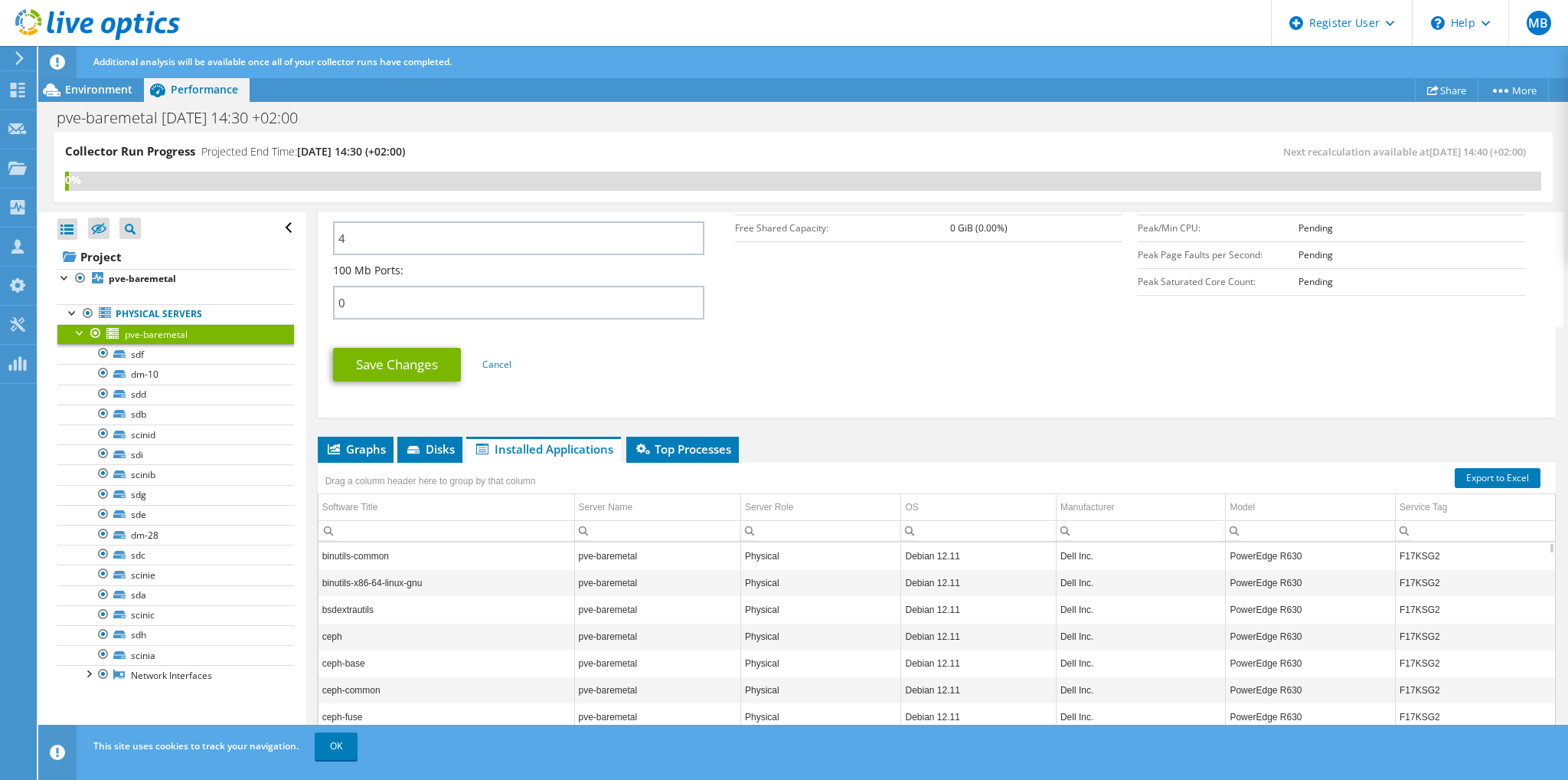
scroll to position [748, 0]
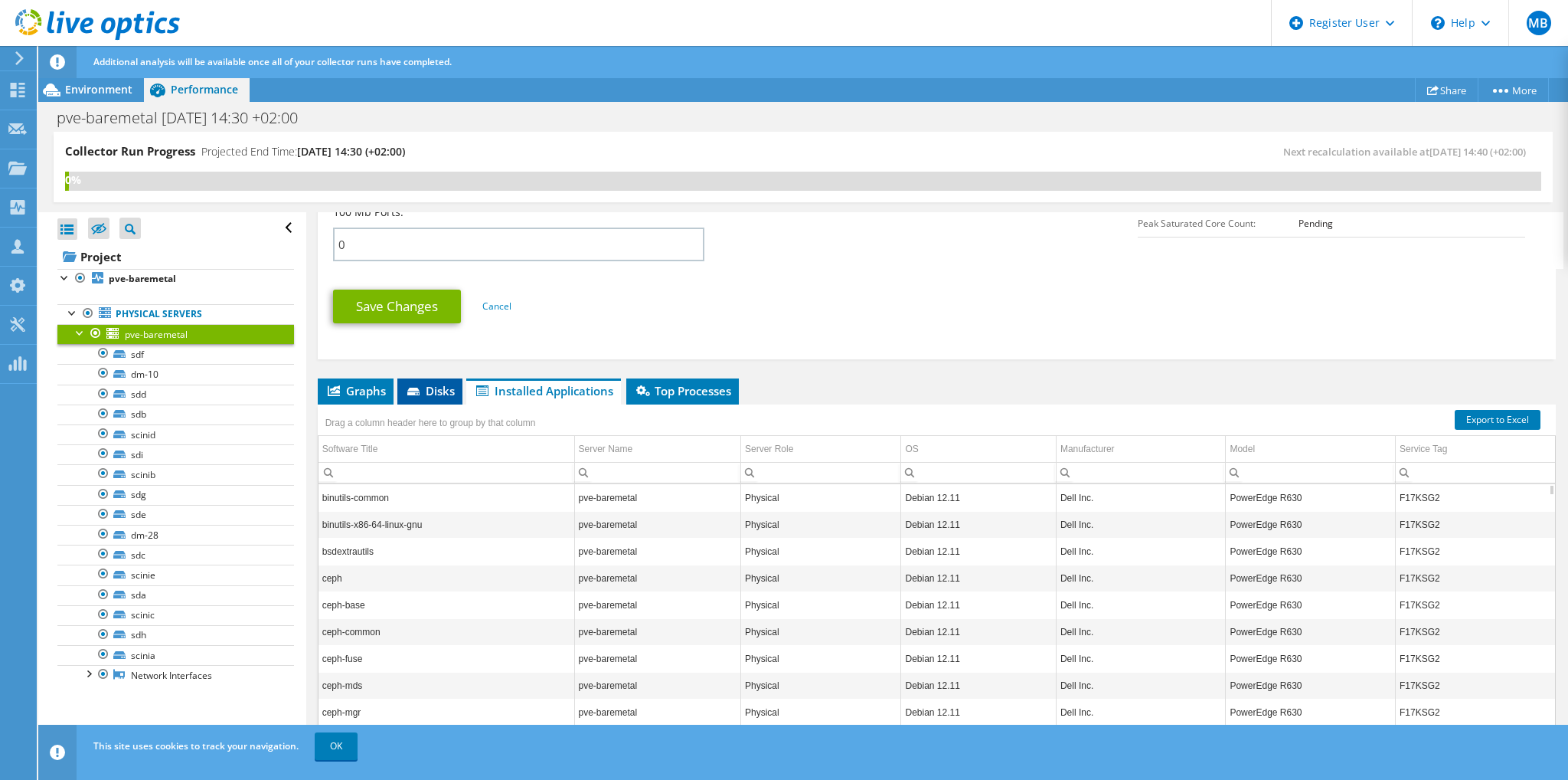
click at [432, 387] on span "Disks" at bounding box center [430, 390] width 50 height 15
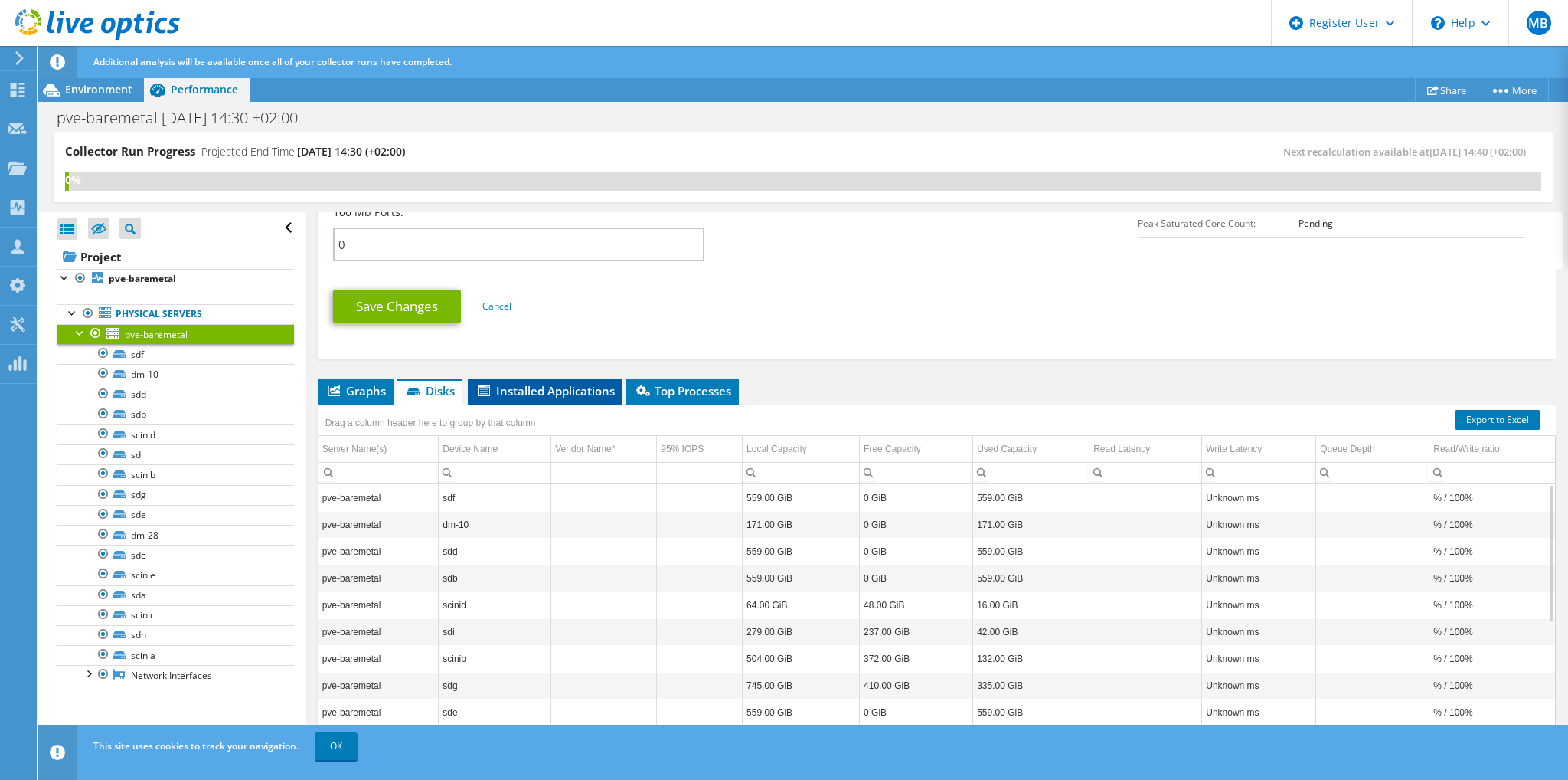
click at [553, 386] on span "Installed Applications" at bounding box center [545, 390] width 140 height 15
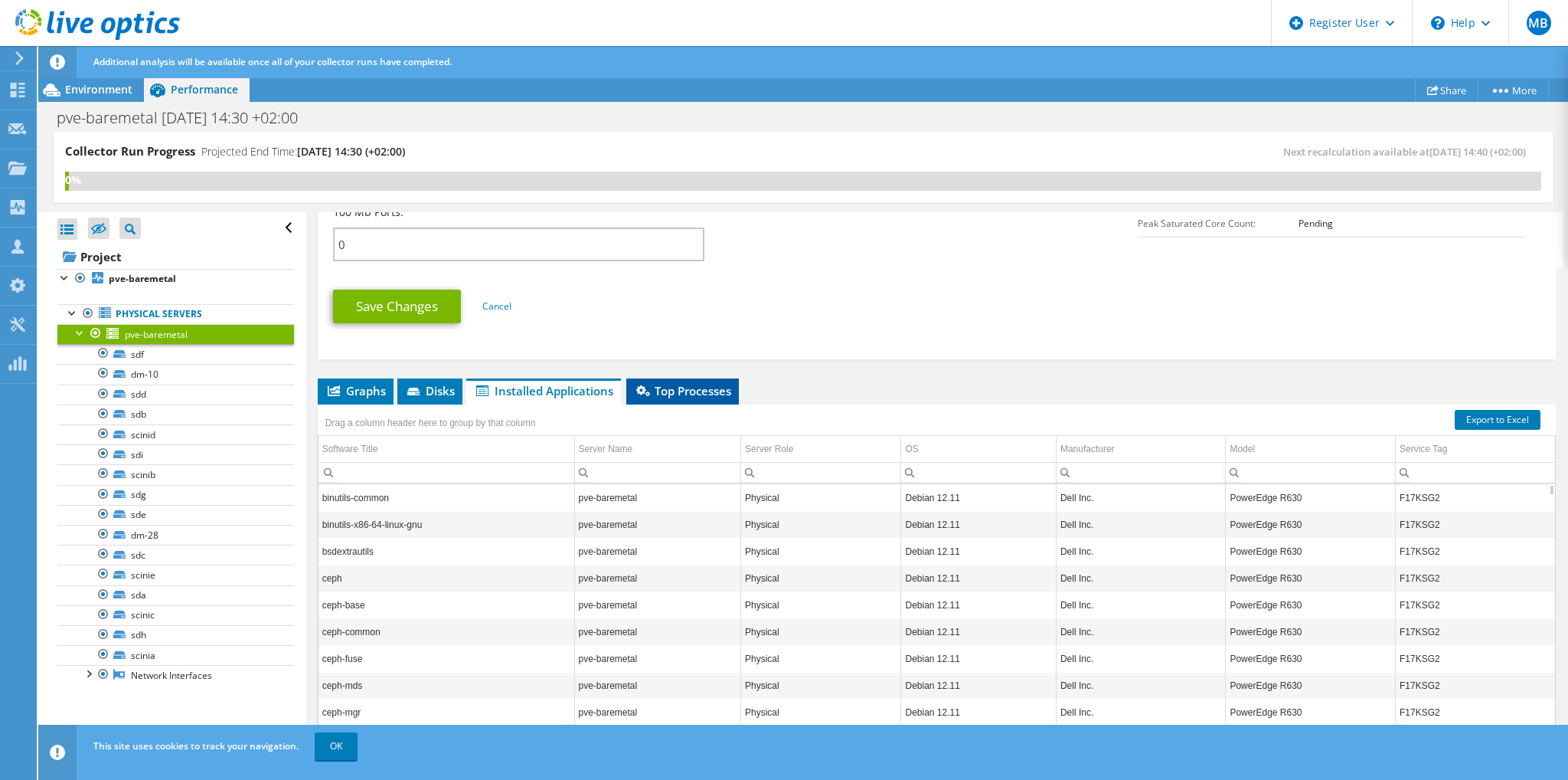
click at [672, 394] on li "Top Processes" at bounding box center [683, 391] width 113 height 26
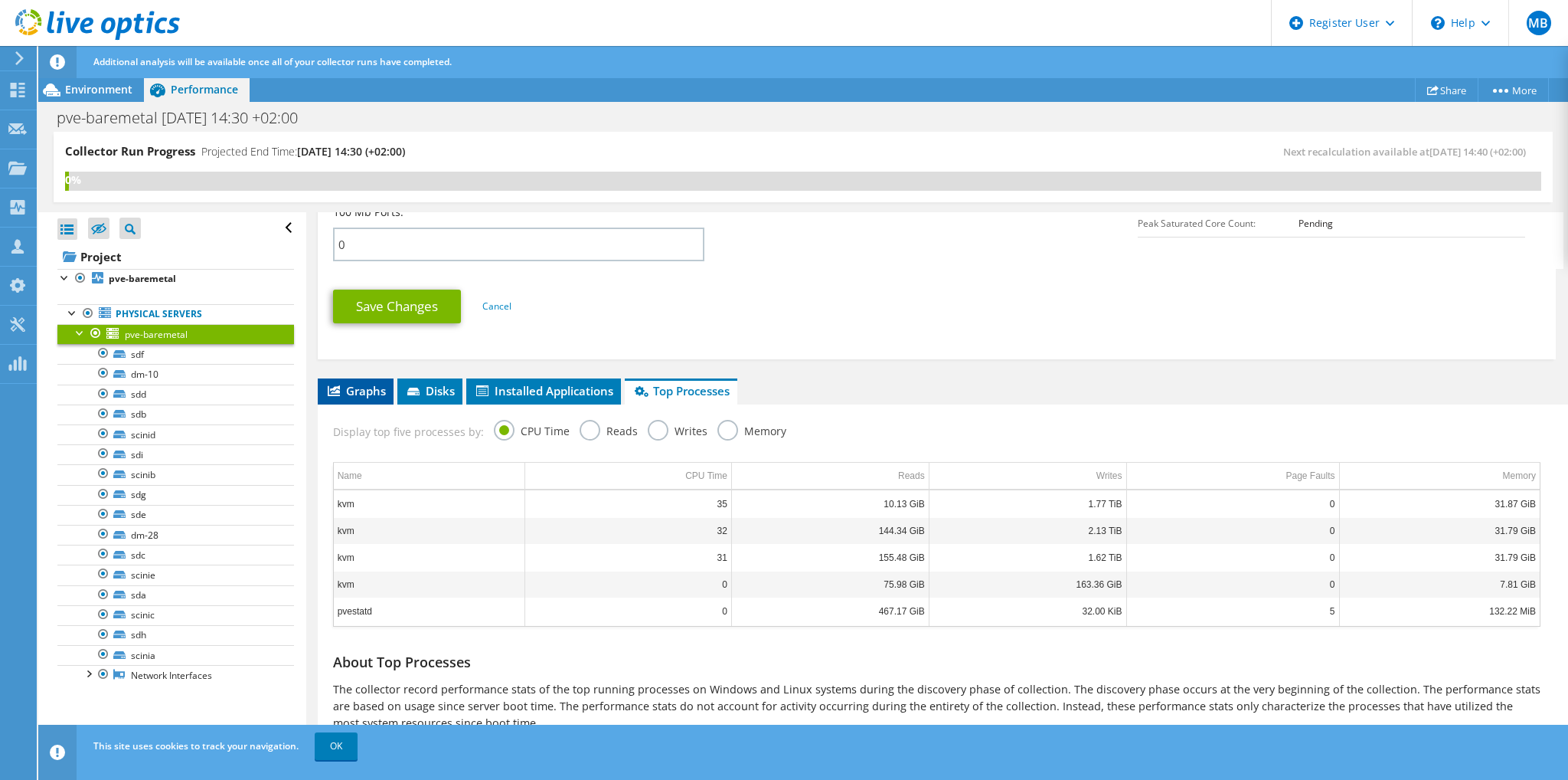
click at [367, 390] on span "Graphs" at bounding box center [356, 390] width 60 height 15
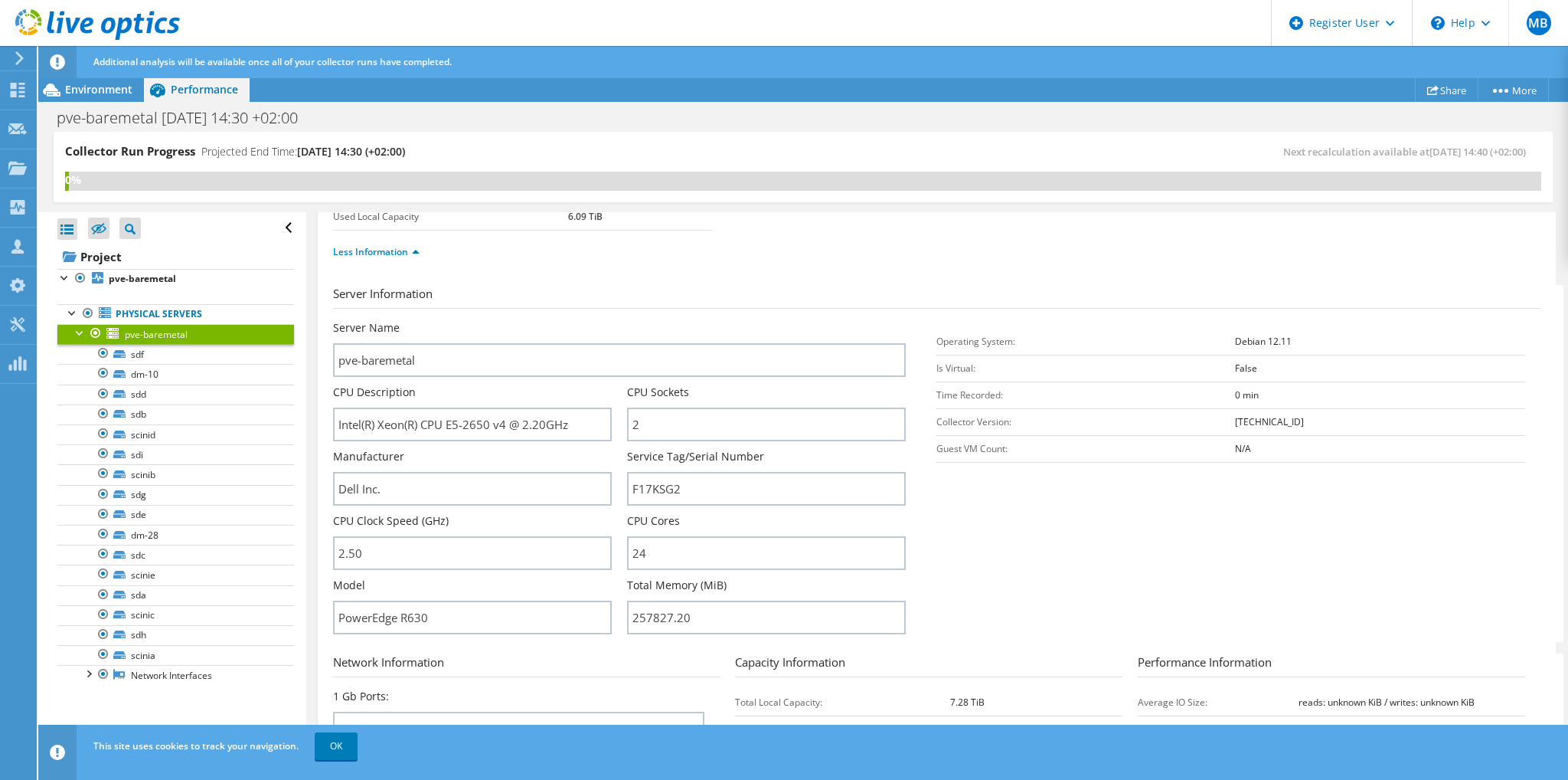
scroll to position [0, 0]
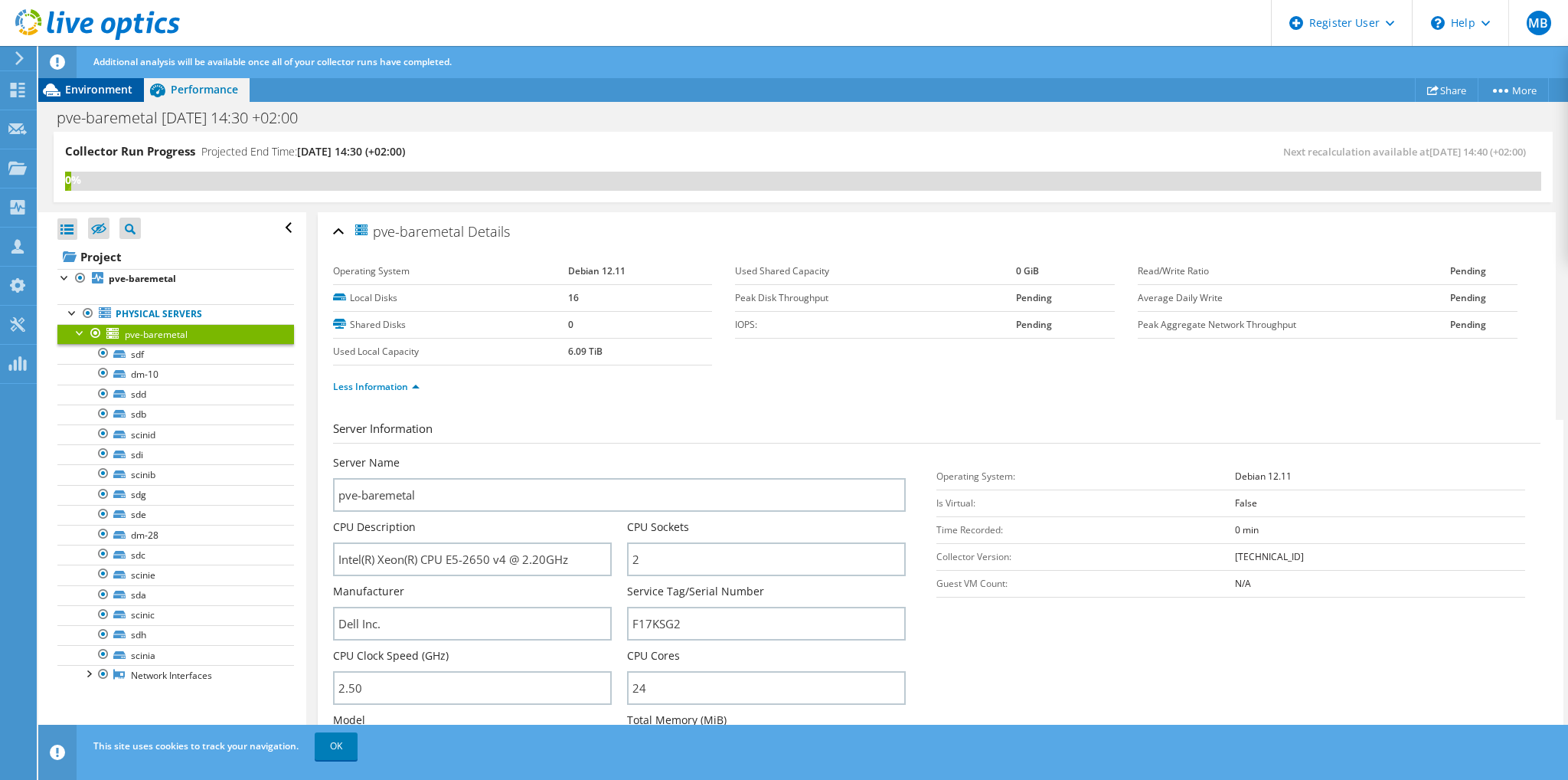
click at [110, 90] on span "Environment" at bounding box center [99, 90] width 68 height 15
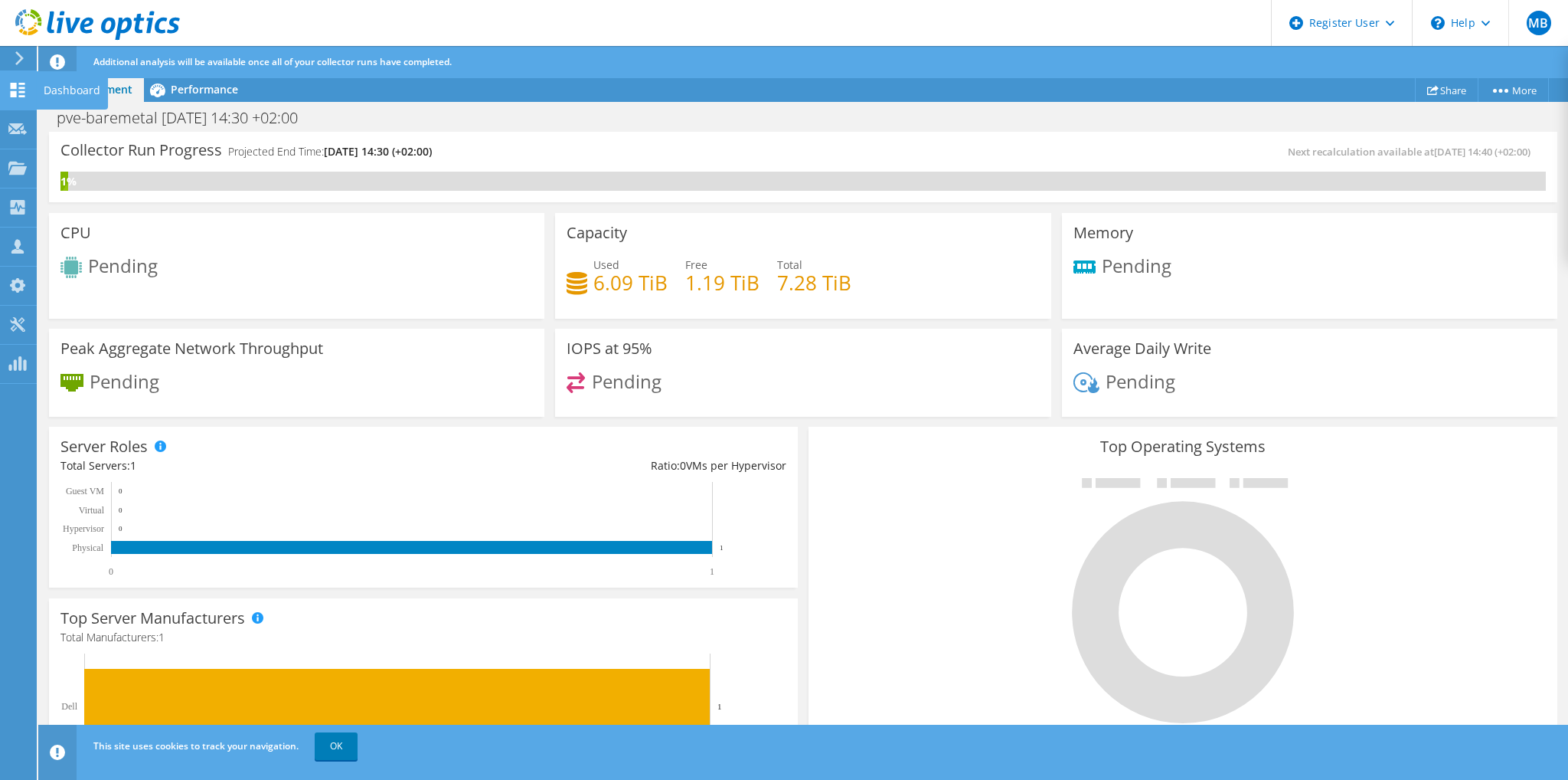
click at [18, 95] on icon at bounding box center [17, 90] width 19 height 15
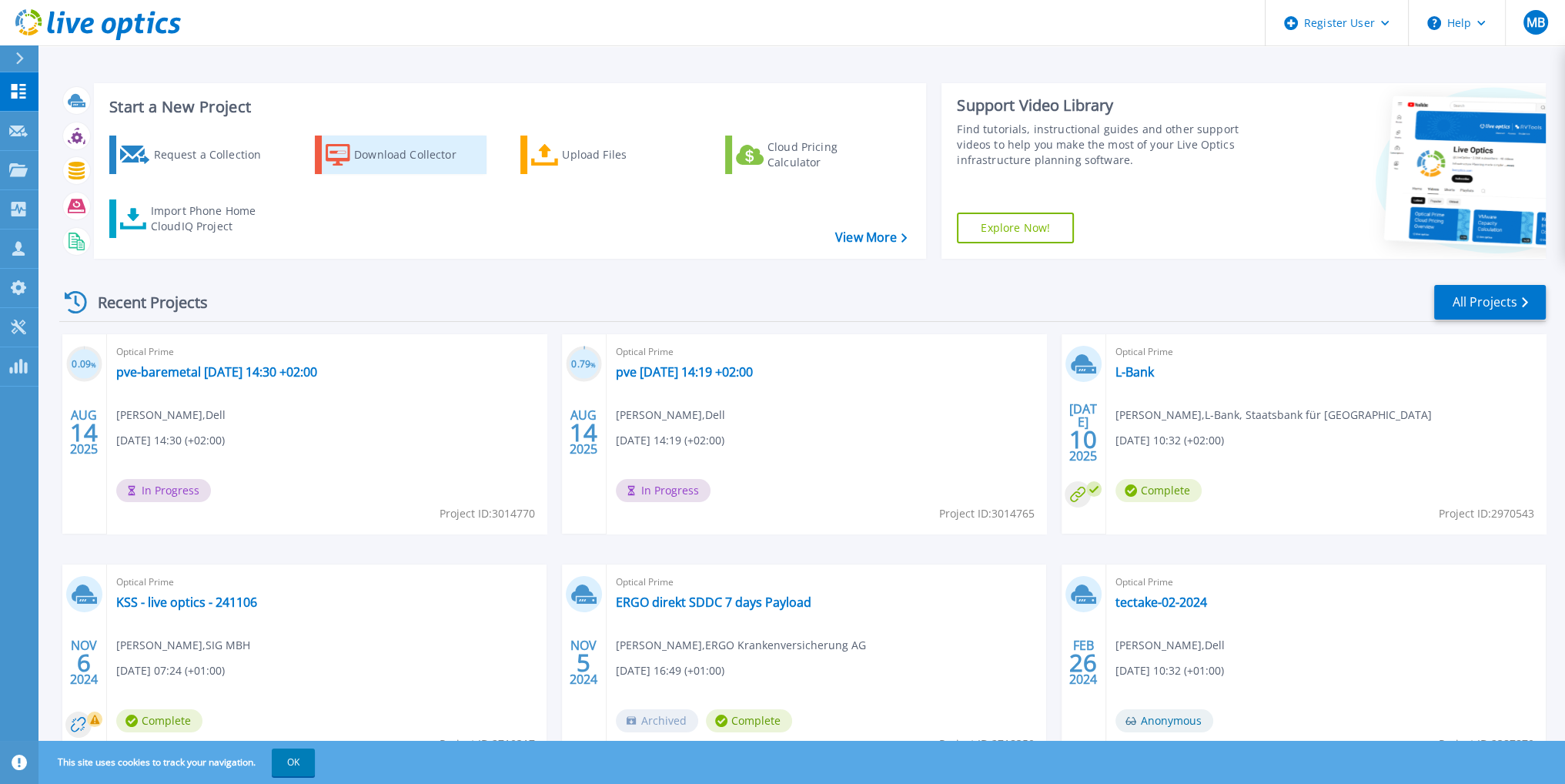
click at [432, 161] on div "Download Collector" at bounding box center [416, 155] width 123 height 31
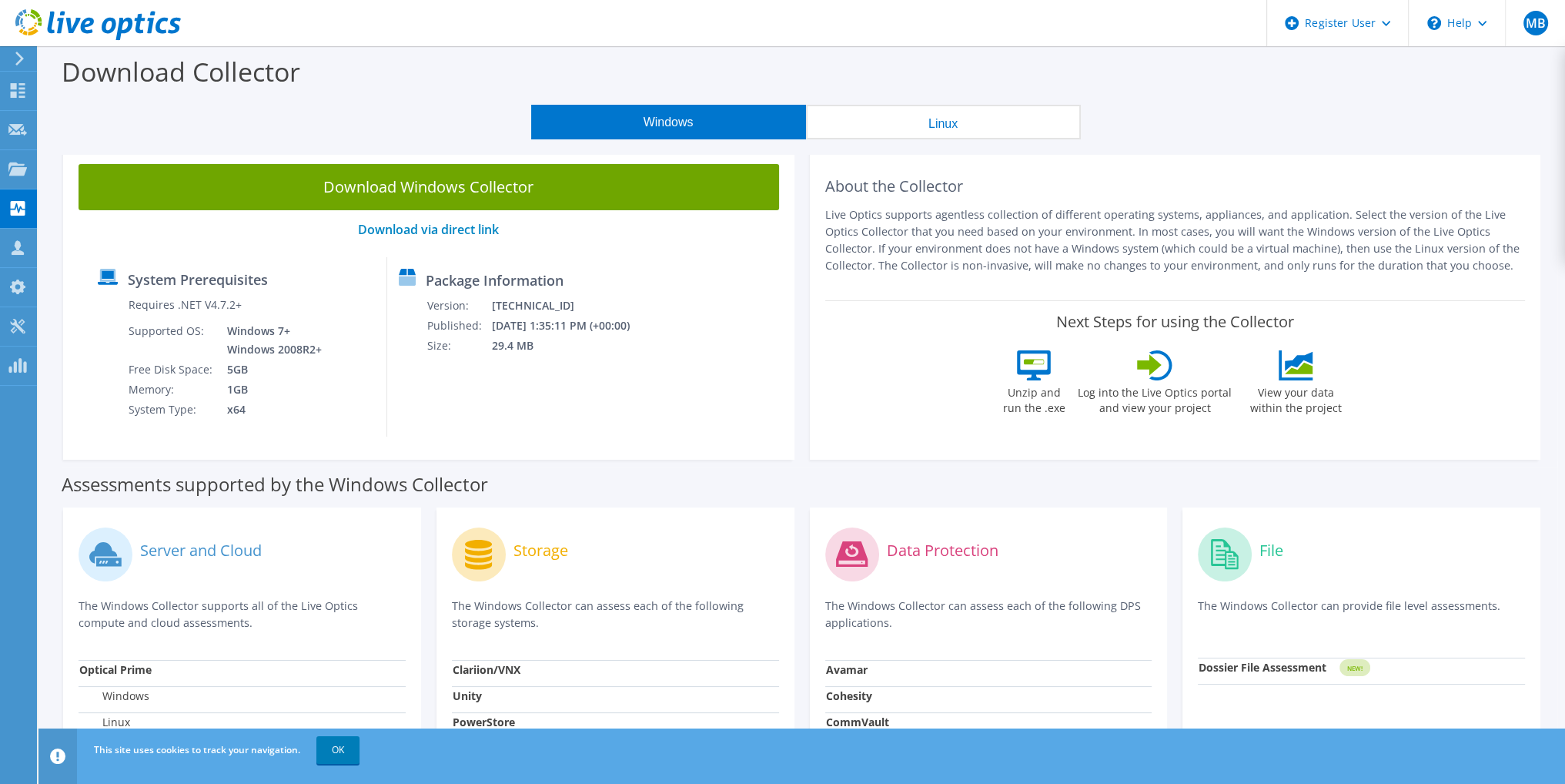
click at [1155, 374] on icon at bounding box center [1155, 365] width 36 height 30
click at [949, 114] on button "Linux" at bounding box center [943, 122] width 275 height 35
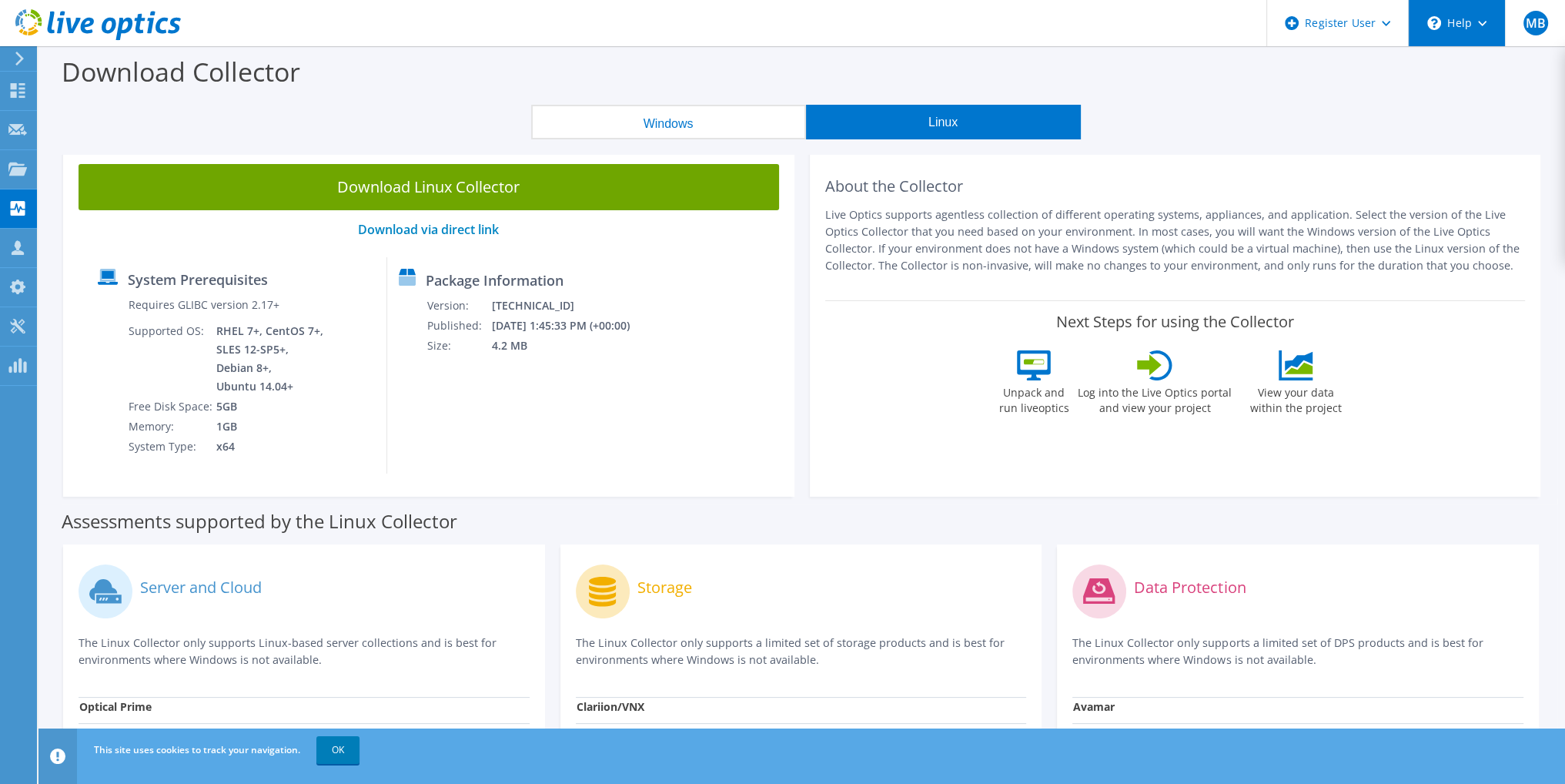
click at [1483, 26] on div "\n Help" at bounding box center [1456, 23] width 97 height 46
click at [1499, 66] on link "Explore Helpful Articles" at bounding box center [1494, 66] width 172 height 38
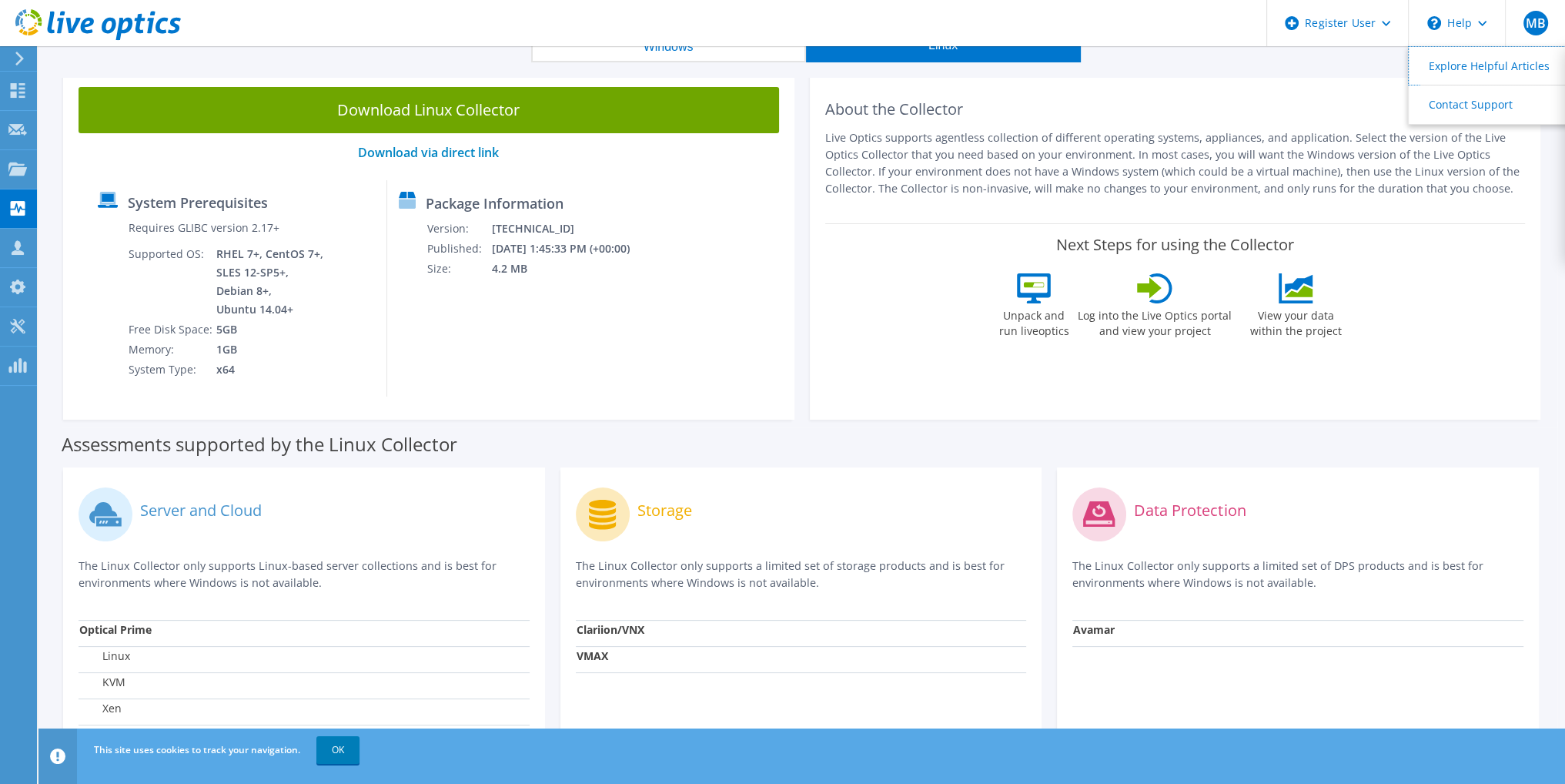
scroll to position [124, 0]
